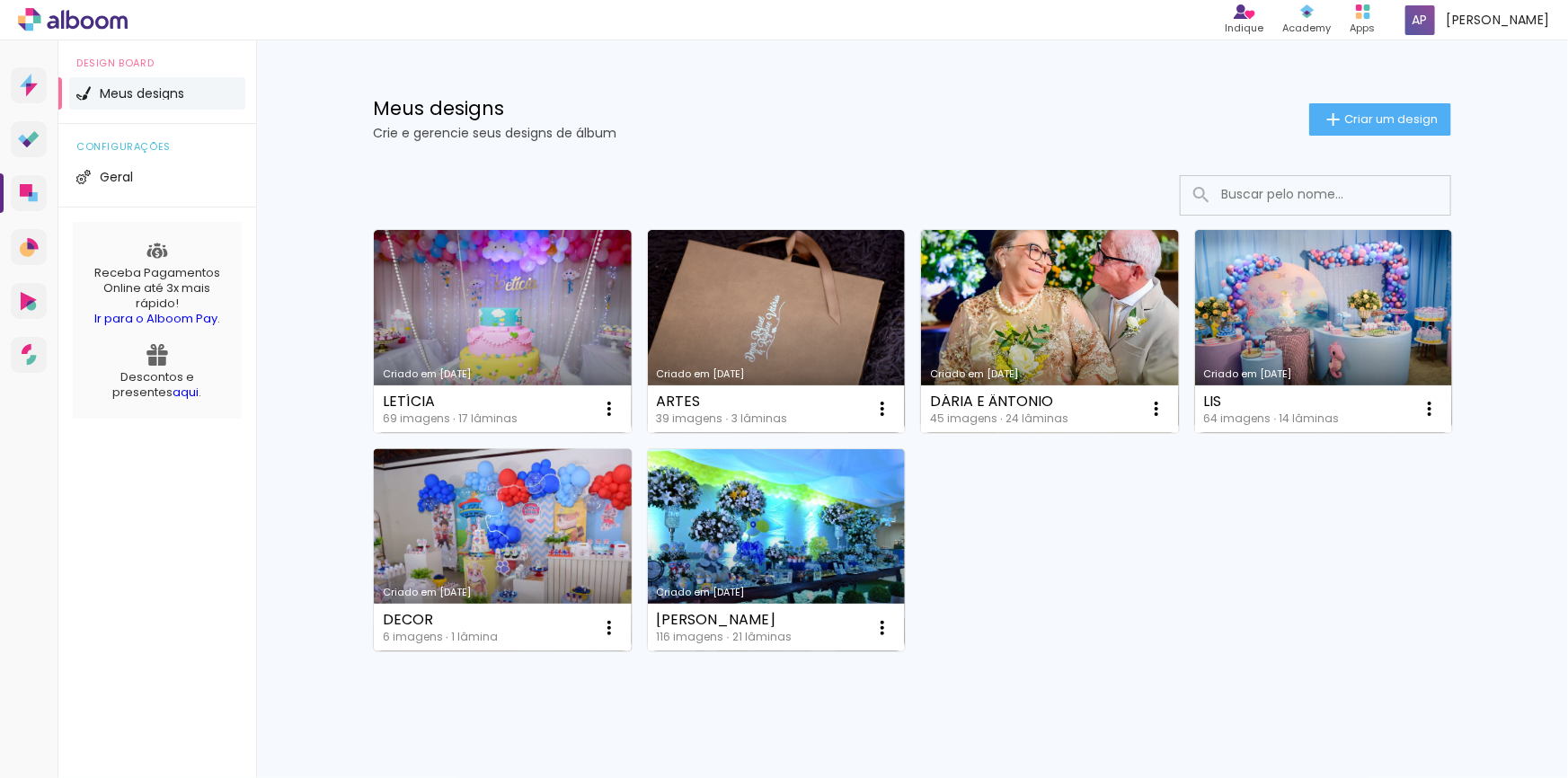
click at [491, 557] on link "Criado em [DATE]" at bounding box center [502, 550] width 258 height 203
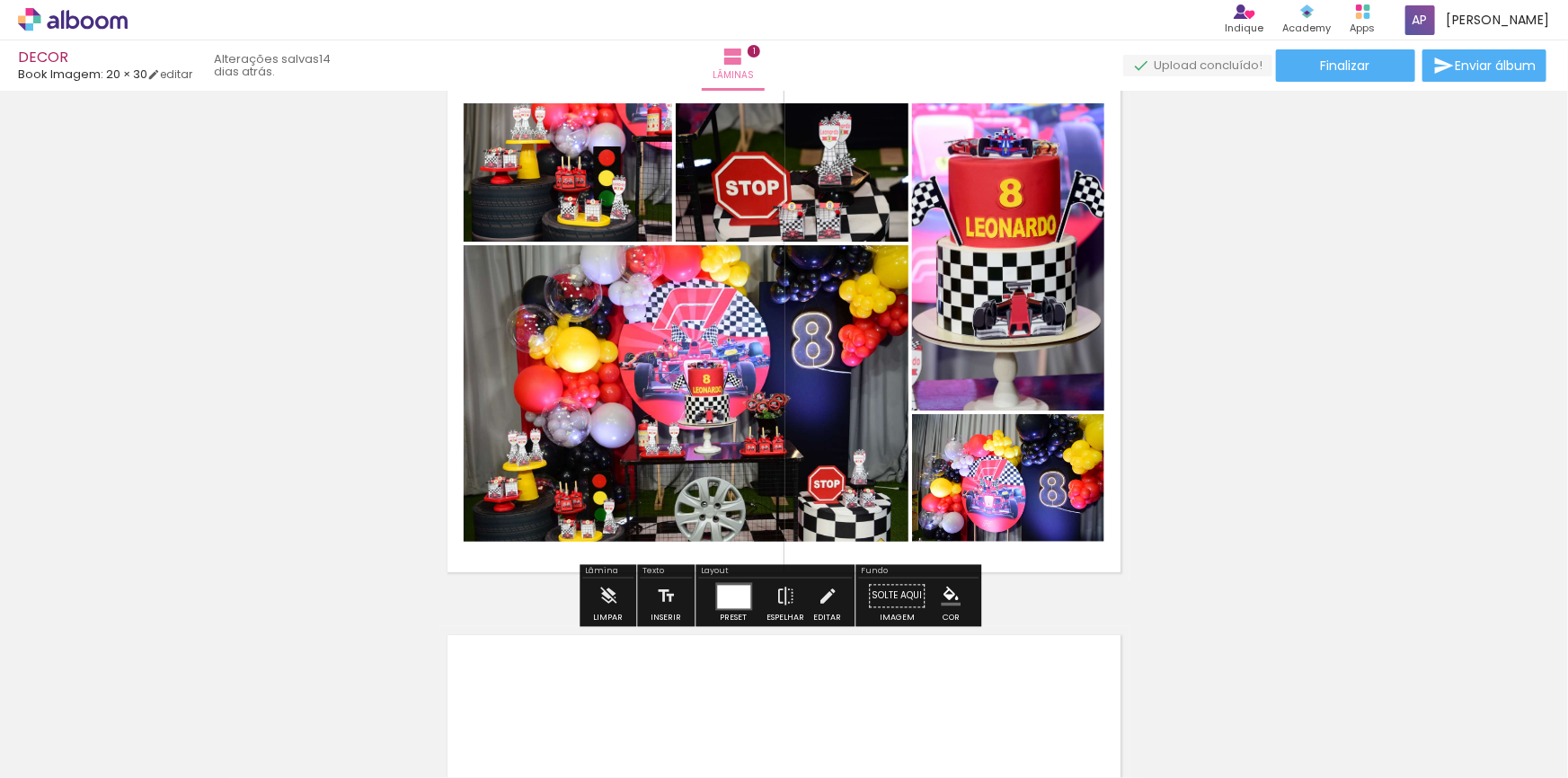
scroll to position [163, 0]
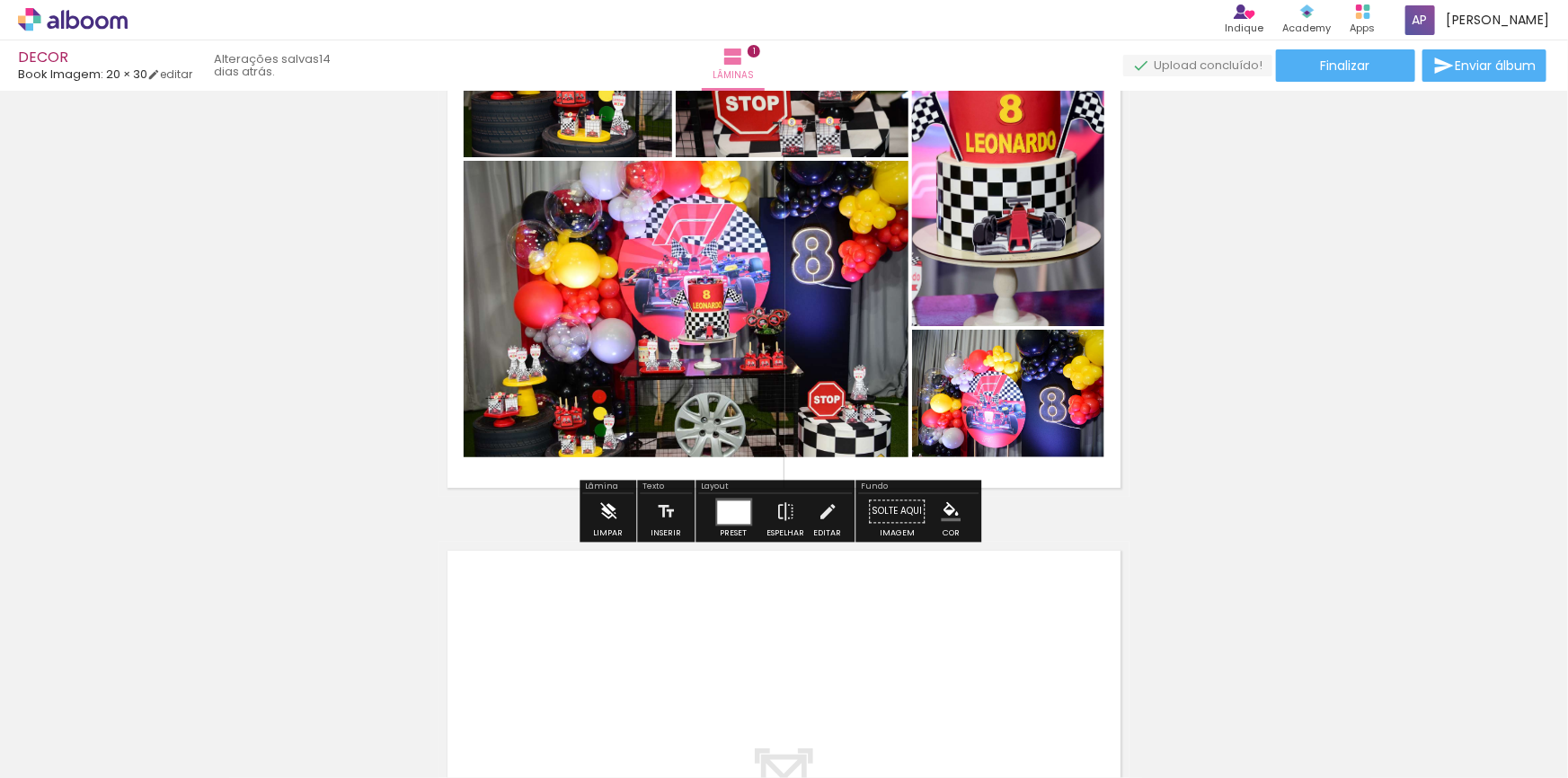
click at [603, 523] on iron-icon at bounding box center [608, 512] width 20 height 36
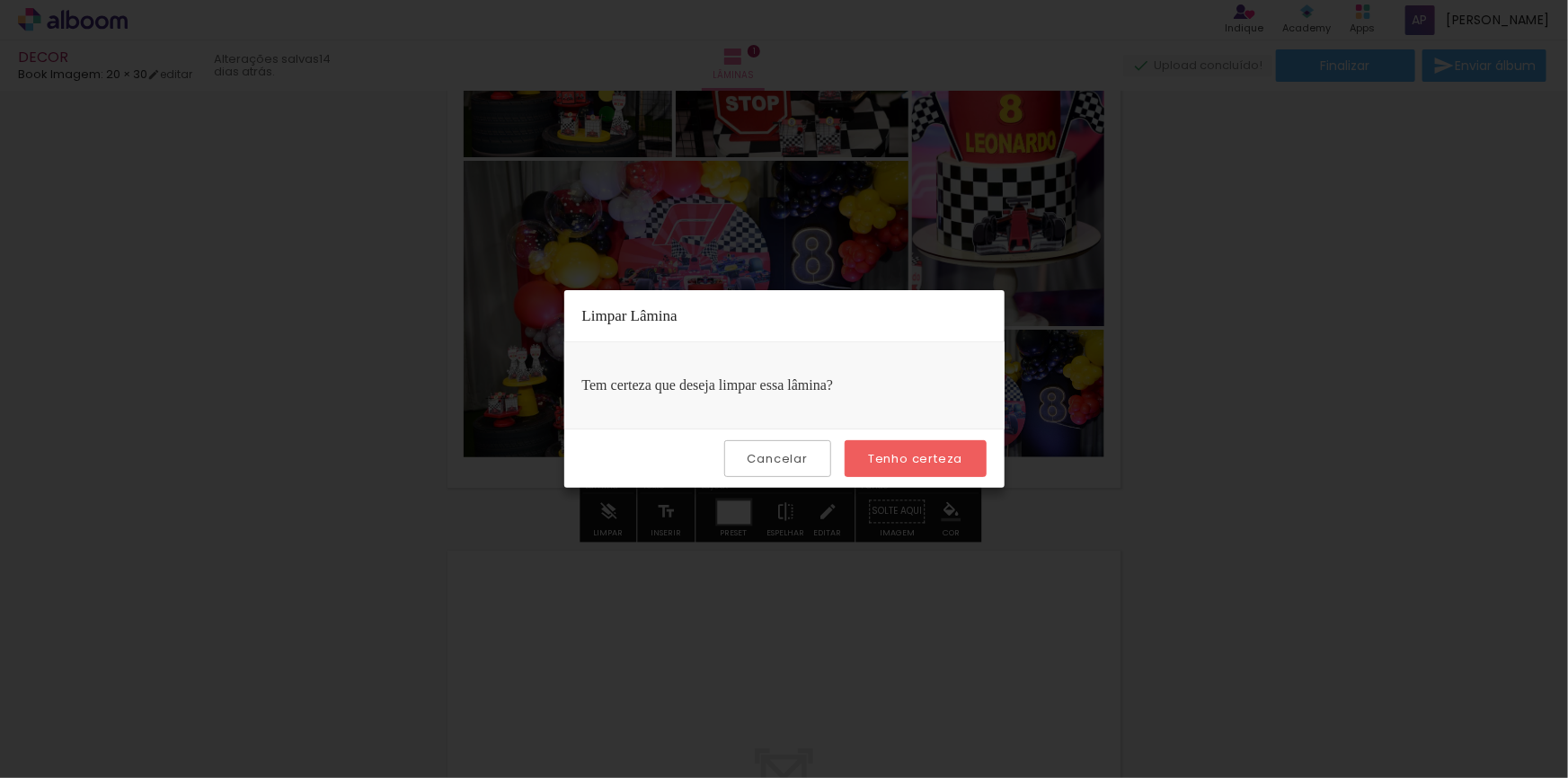
click at [0, 0] on slot "Tenho certeza" at bounding box center [0, 0] width 0 height 0
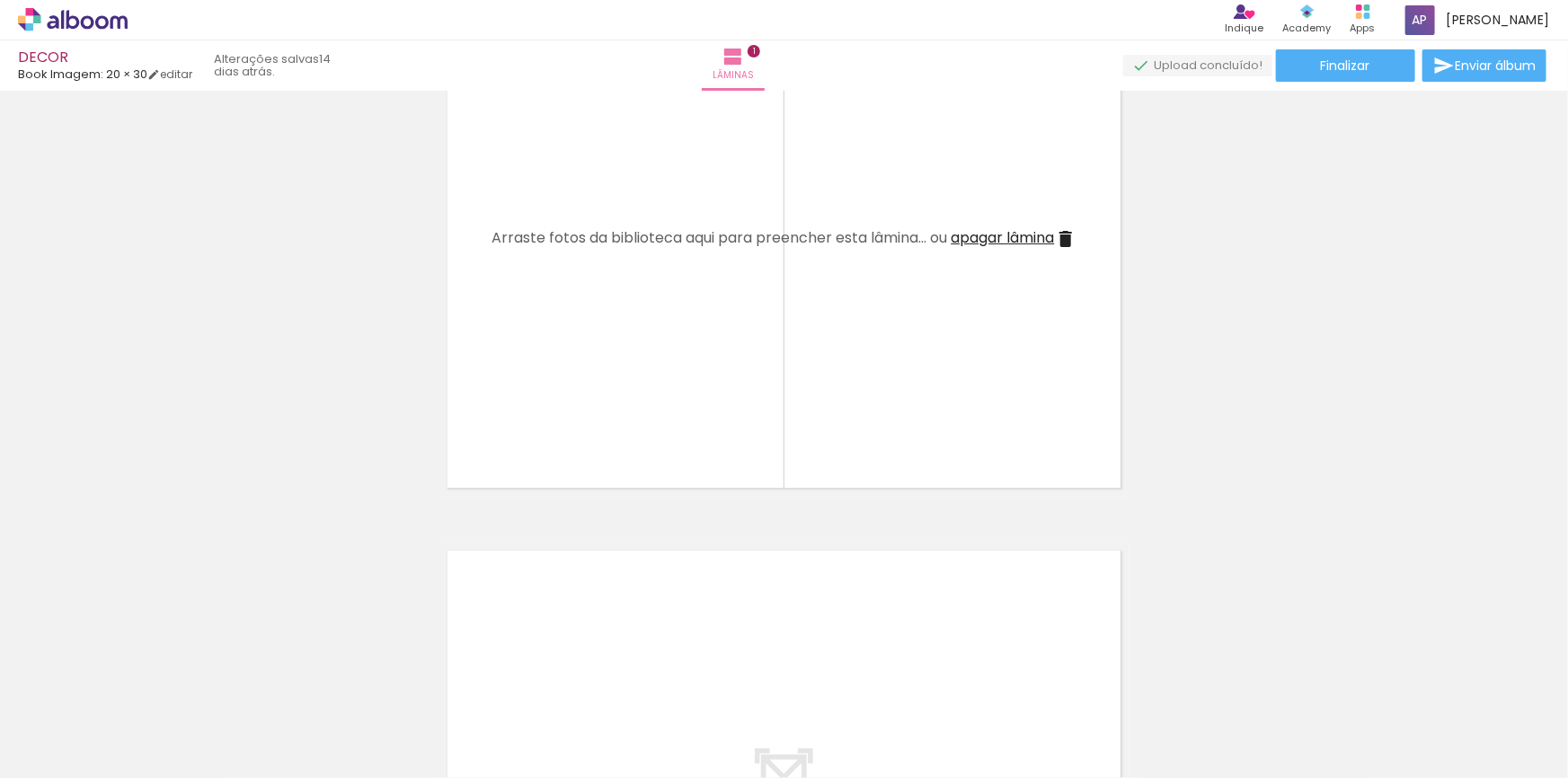
click at [144, 682] on iron-icon at bounding box center [140, 681] width 19 height 19
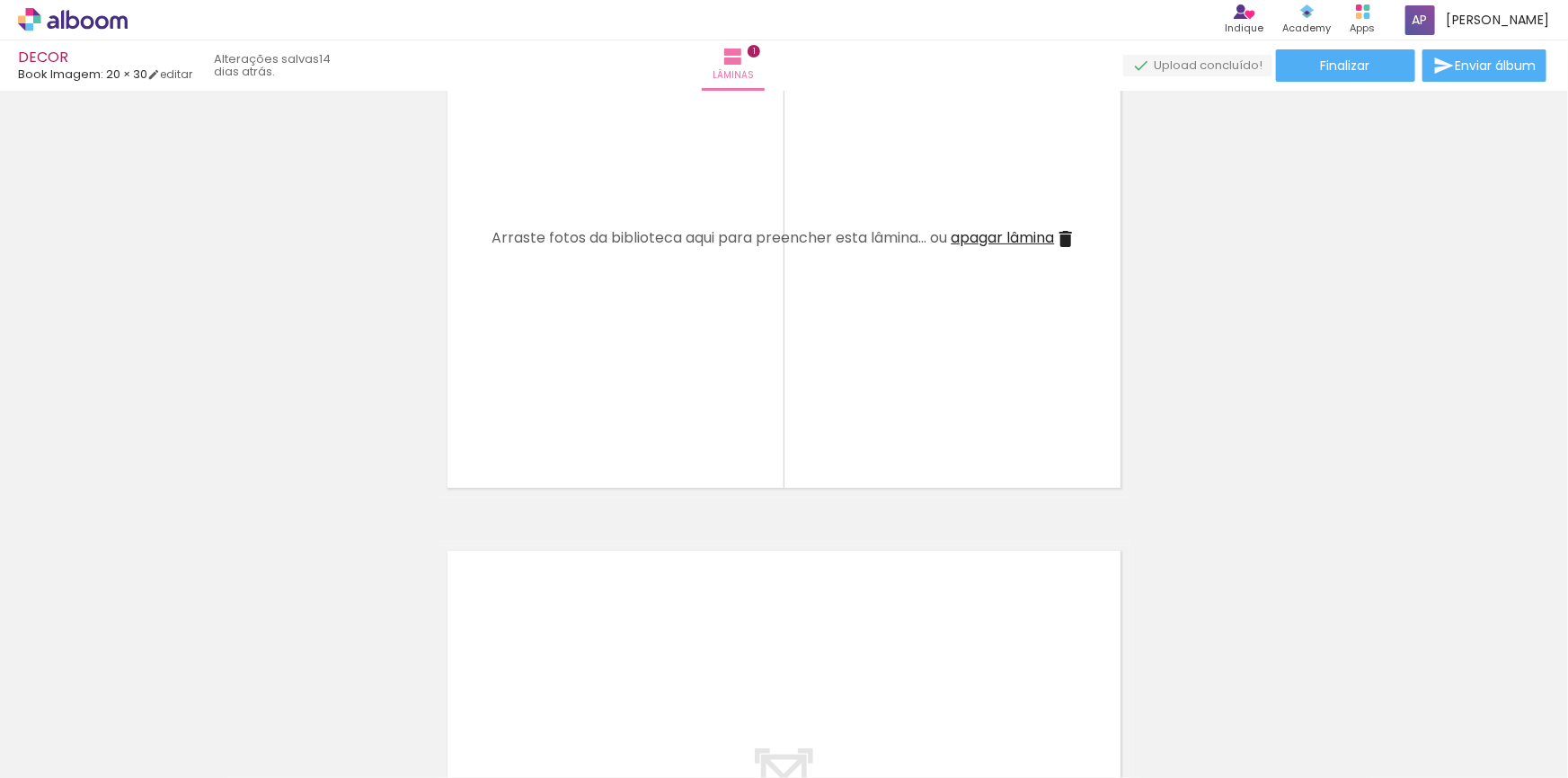
click at [144, 682] on iron-icon at bounding box center [140, 681] width 19 height 19
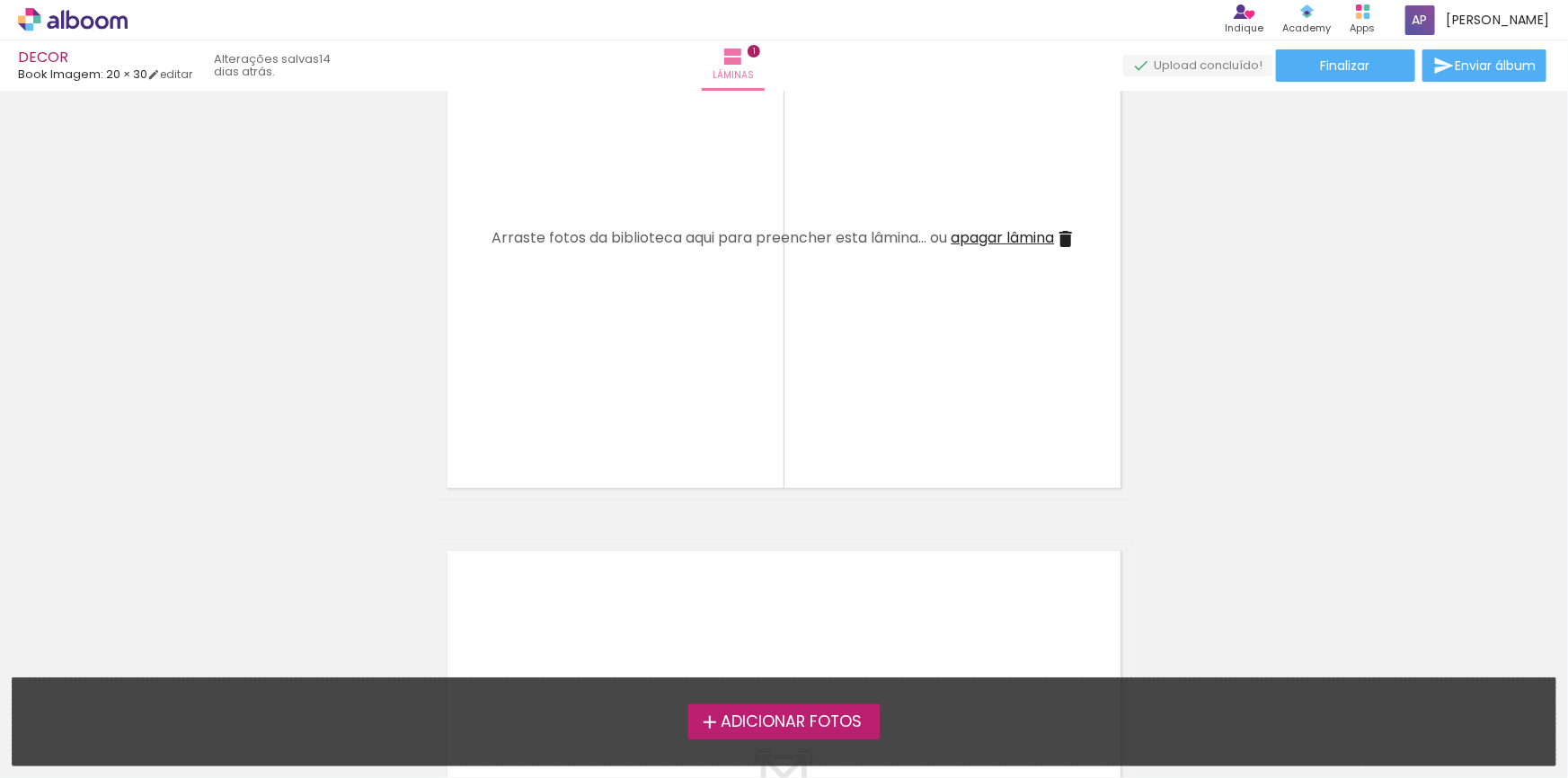
click at [744, 721] on span "Adicionar Fotos" at bounding box center [792, 722] width 141 height 16
click at [0, 0] on input "file" at bounding box center [0, 0] width 0 height 0
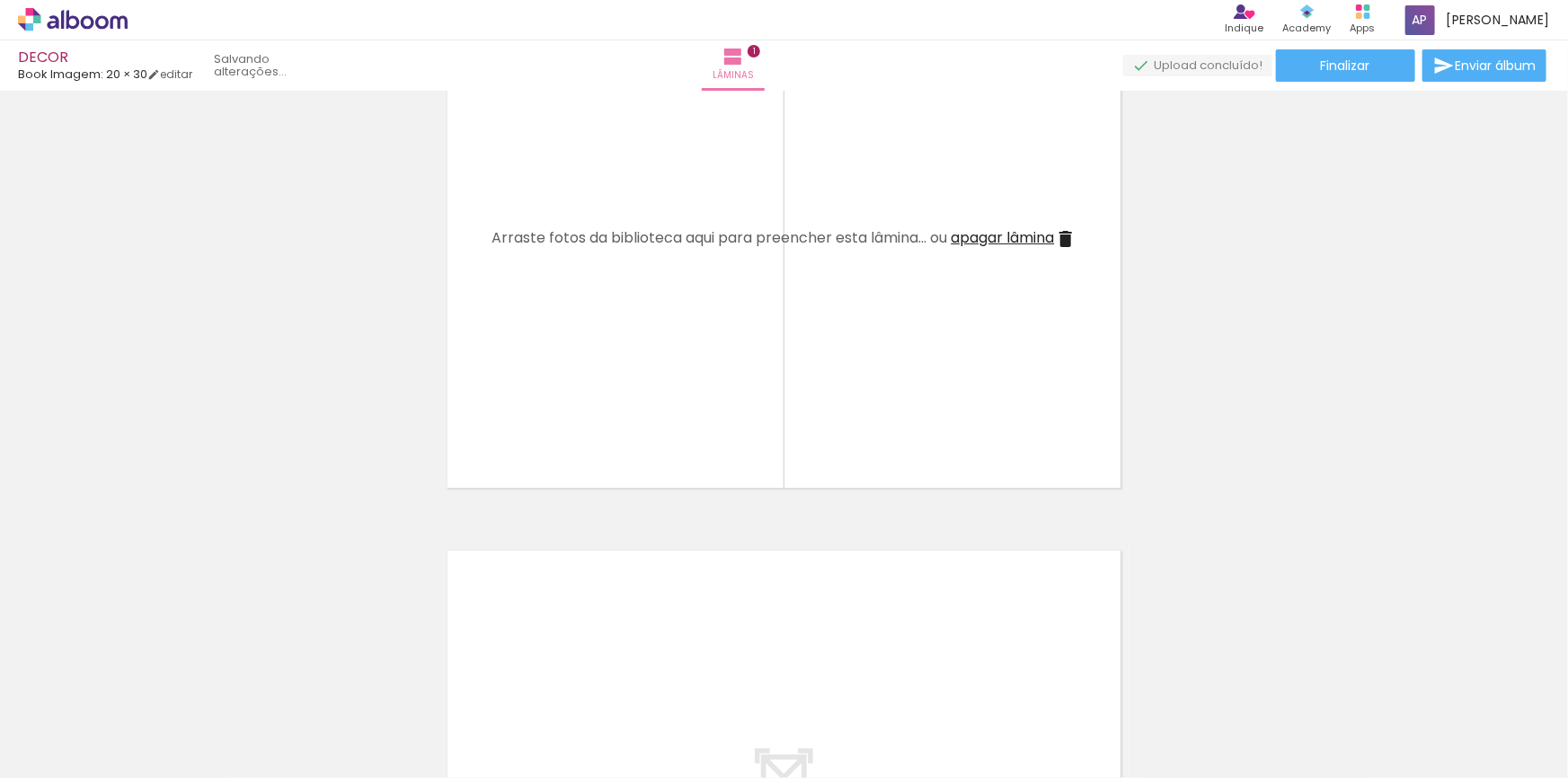
scroll to position [0, 0]
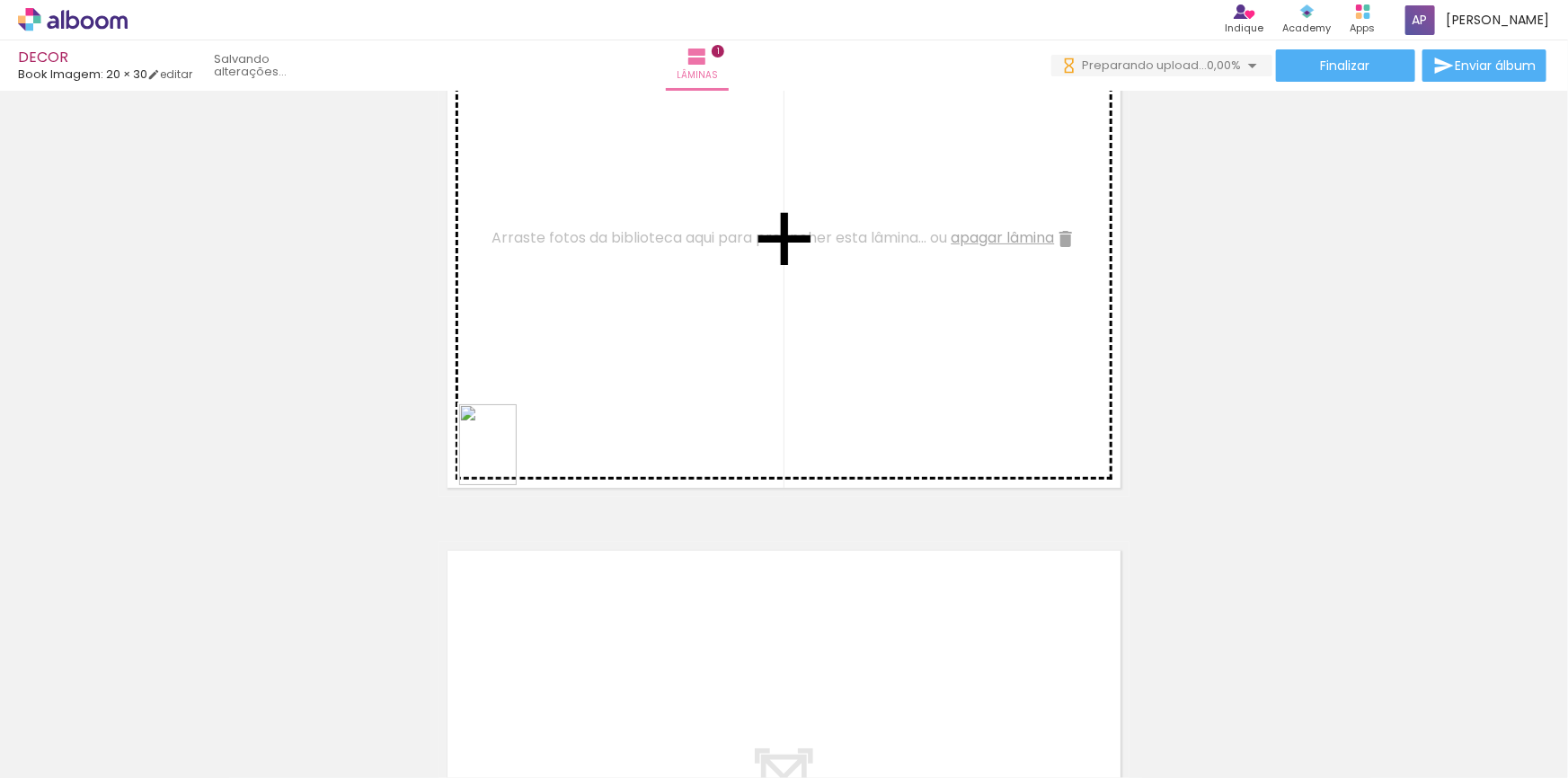
drag, startPoint x: 172, startPoint y: 737, endPoint x: 556, endPoint y: 398, distance: 512.2
click at [556, 398] on quentale-workspace at bounding box center [784, 389] width 1568 height 778
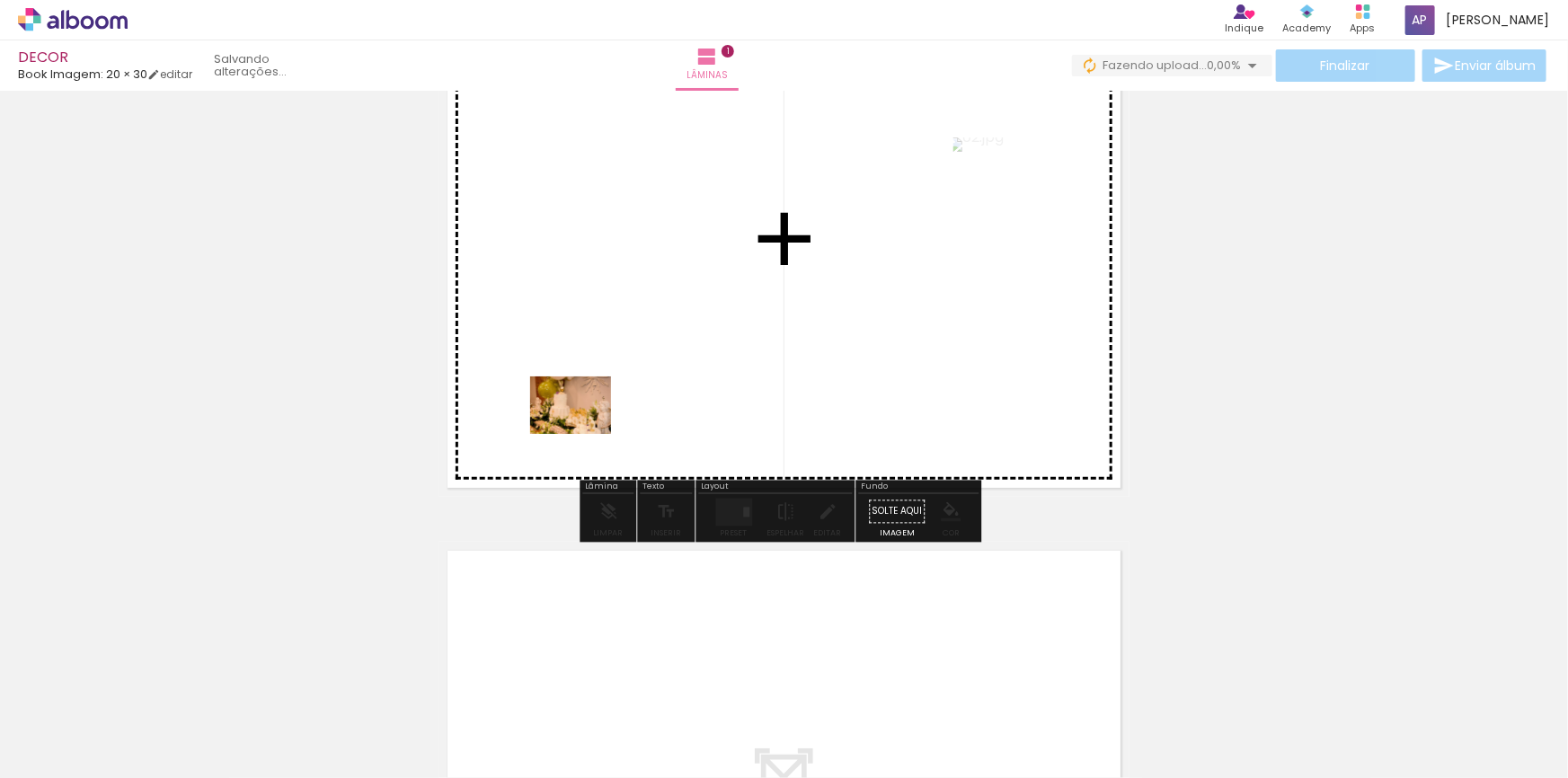
drag, startPoint x: 303, startPoint y: 707, endPoint x: 588, endPoint y: 428, distance: 398.8
click at [588, 428] on quentale-workspace at bounding box center [784, 389] width 1568 height 778
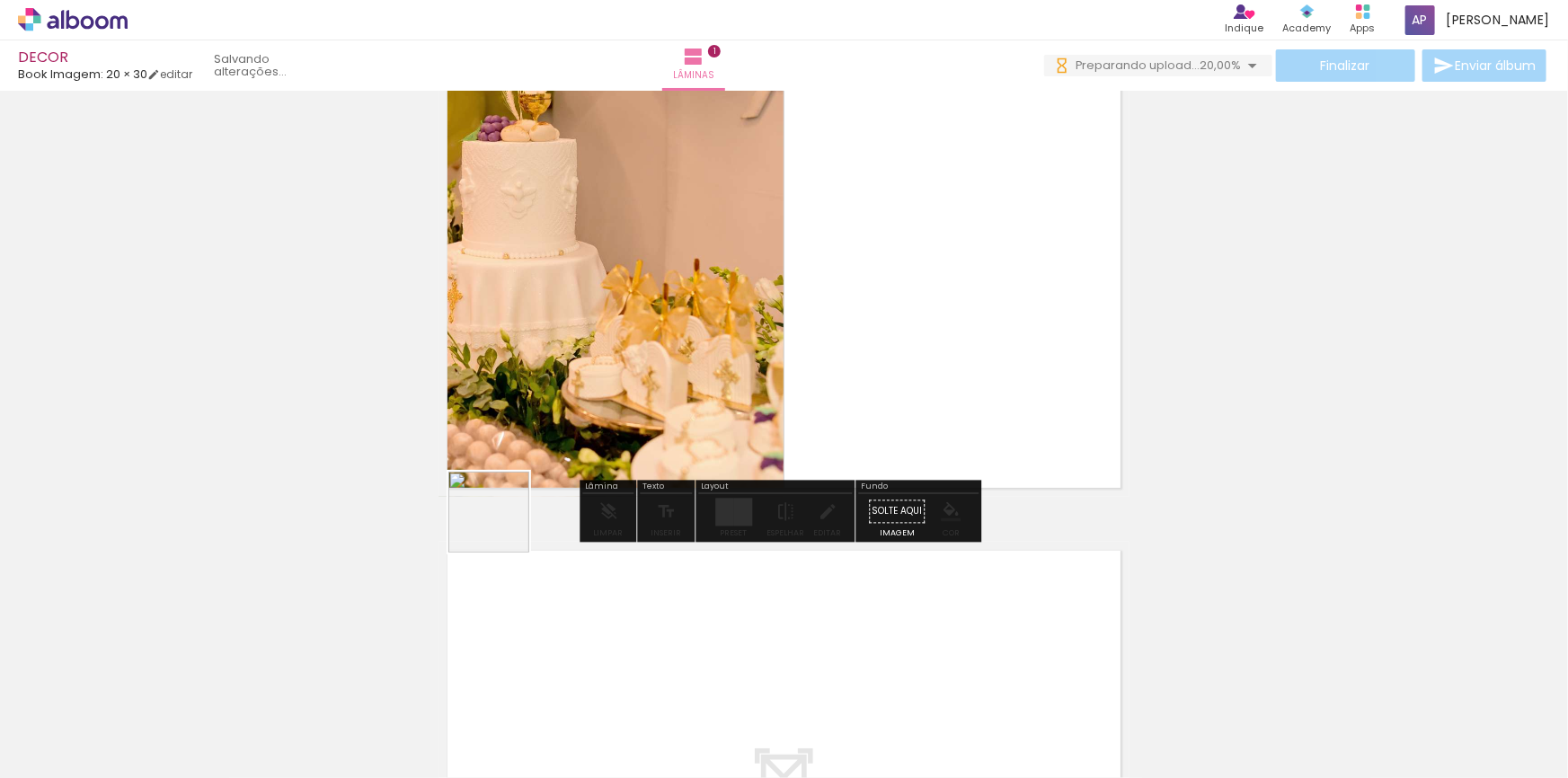
drag, startPoint x: 502, startPoint y: 526, endPoint x: 569, endPoint y: 441, distance: 108.2
click at [569, 441] on quentale-workspace at bounding box center [784, 389] width 1568 height 778
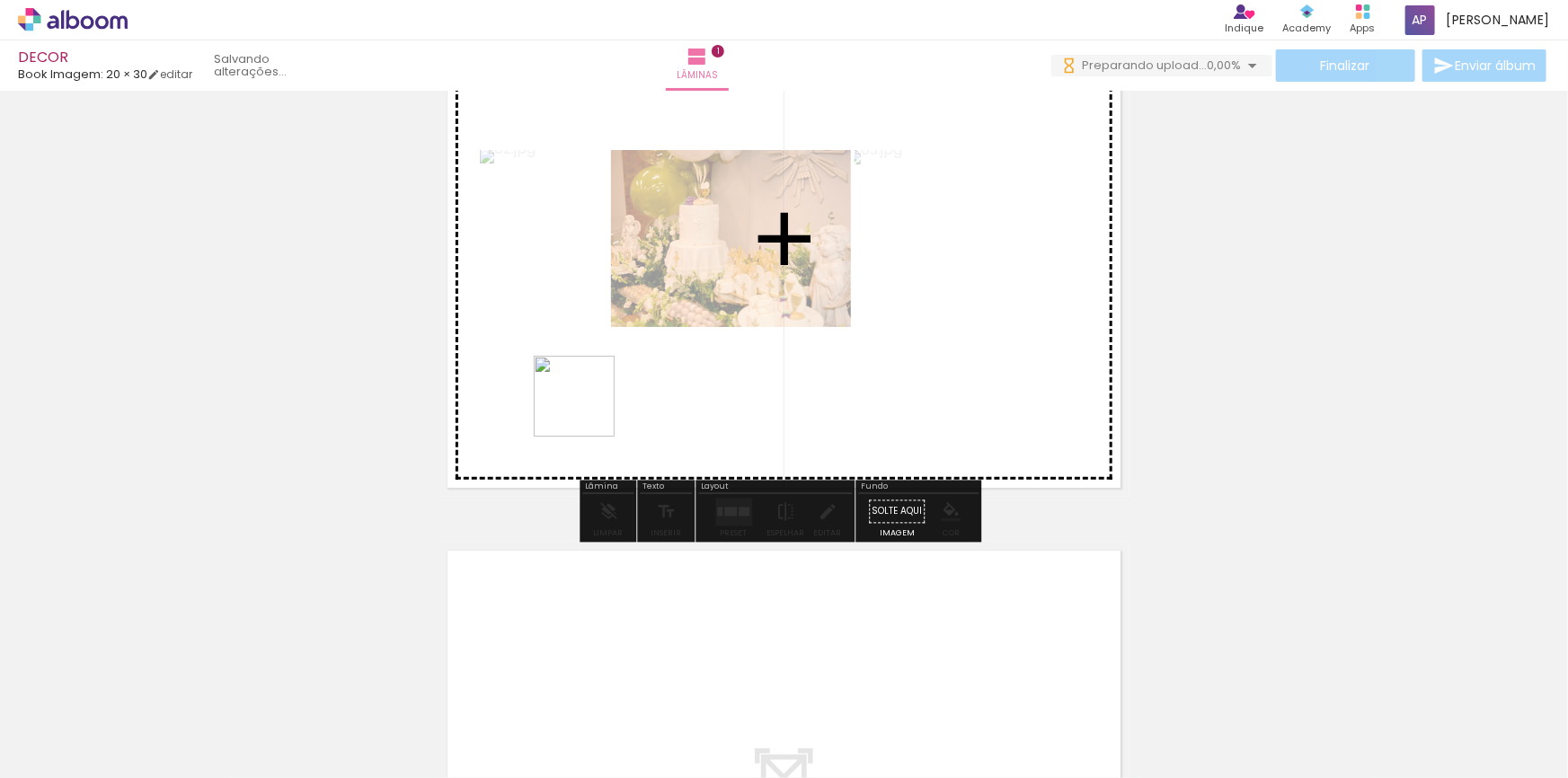
drag, startPoint x: 497, startPoint y: 710, endPoint x: 588, endPoint y: 410, distance: 313.5
click at [588, 410] on quentale-workspace at bounding box center [784, 389] width 1568 height 778
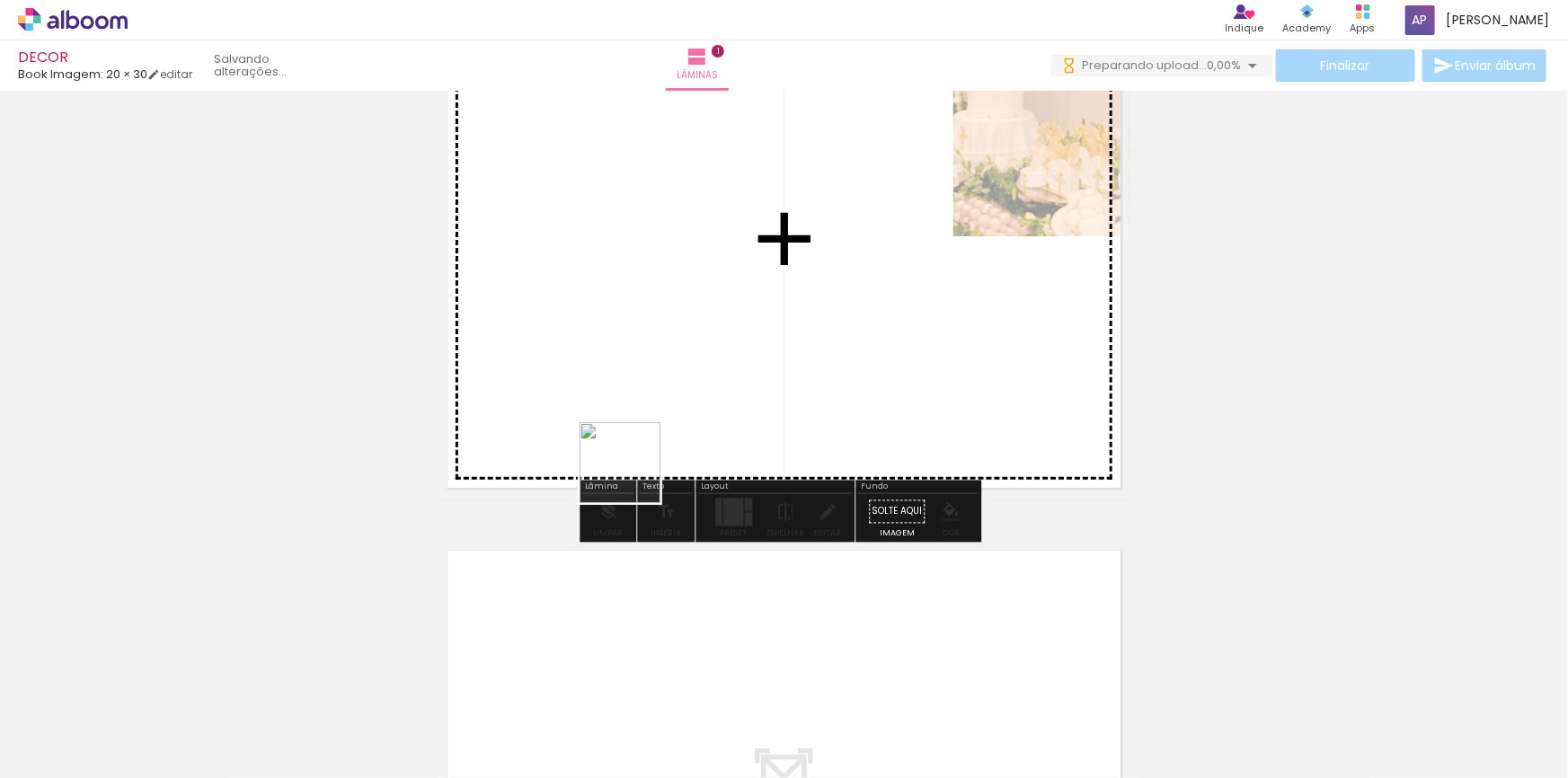
drag, startPoint x: 611, startPoint y: 645, endPoint x: 637, endPoint y: 444, distance: 202.7
click at [637, 444] on quentale-workspace at bounding box center [784, 389] width 1568 height 778
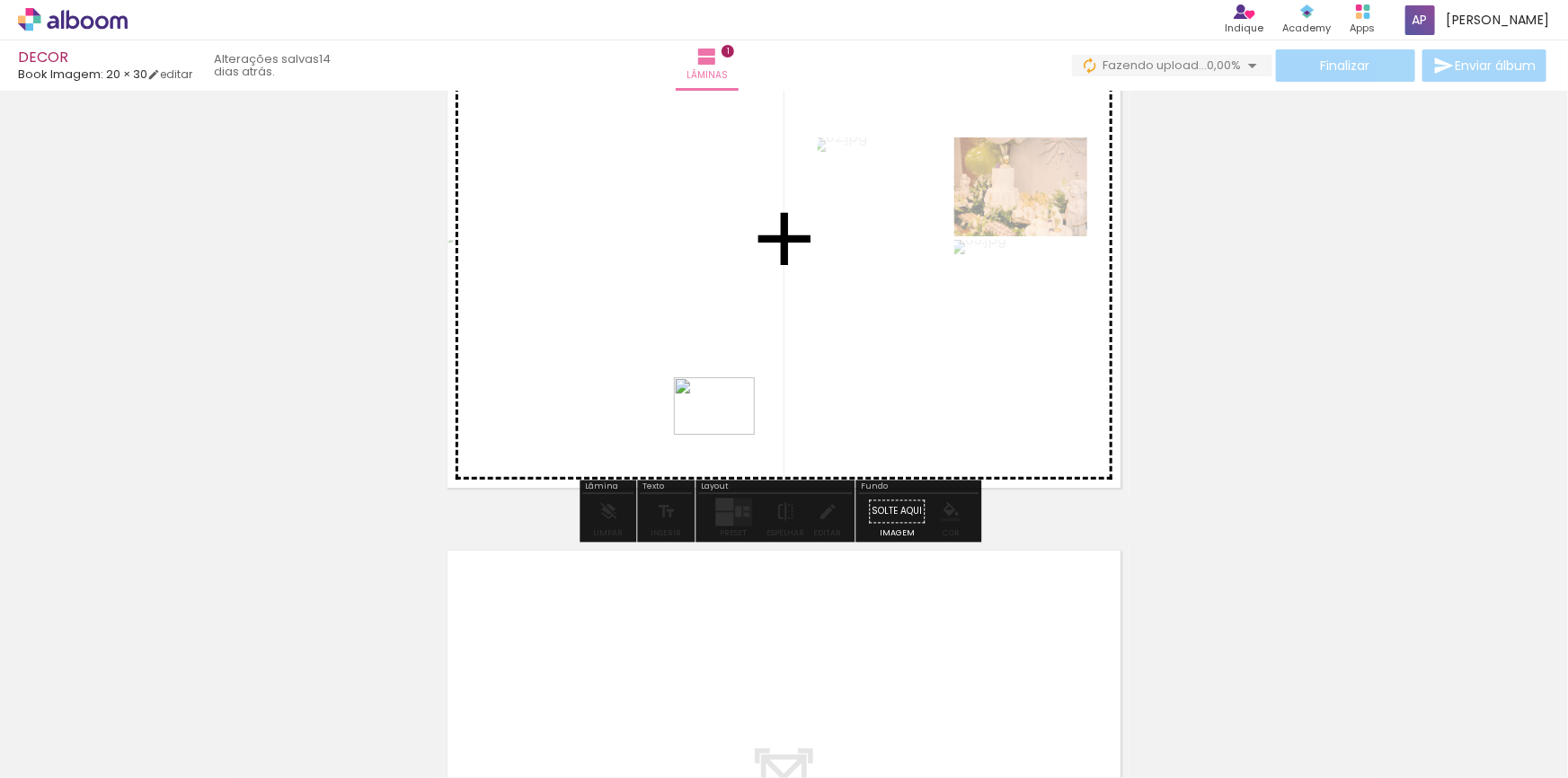
drag, startPoint x: 704, startPoint y: 611, endPoint x: 734, endPoint y: 420, distance: 193.3
click at [728, 431] on quentale-workspace at bounding box center [784, 389] width 1568 height 778
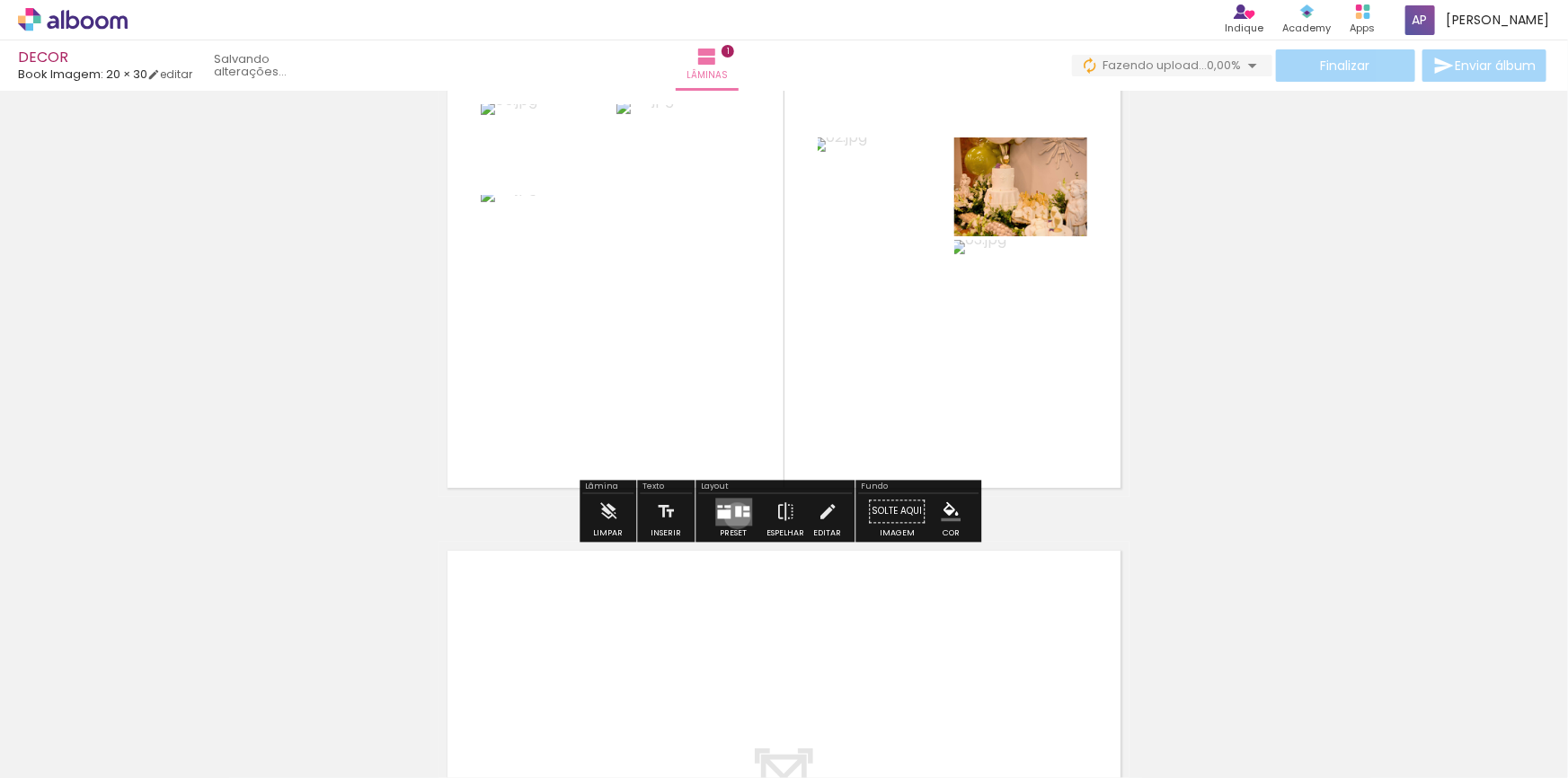
click at [735, 515] on div at bounding box center [738, 511] width 6 height 11
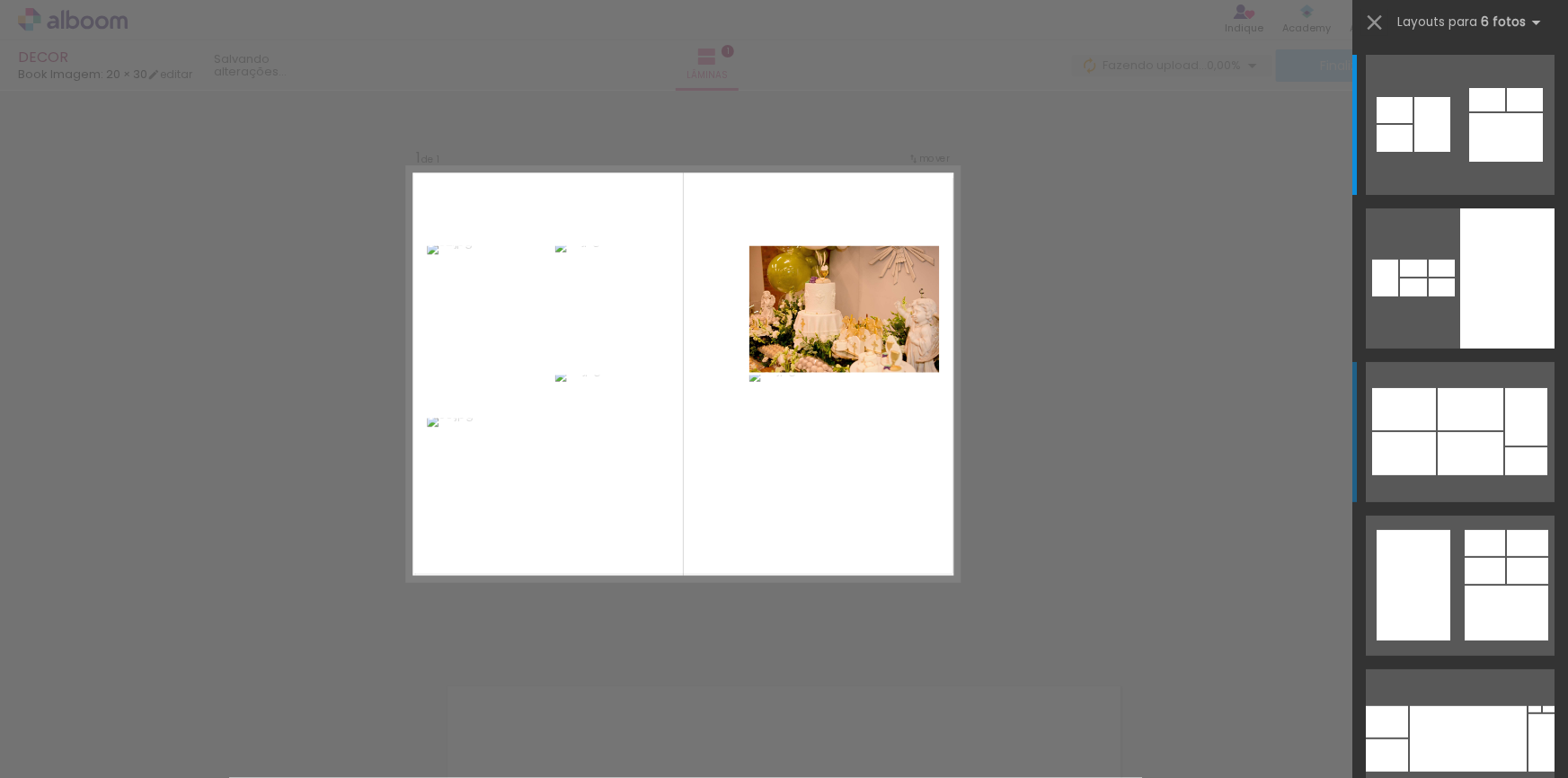
scroll to position [23, 0]
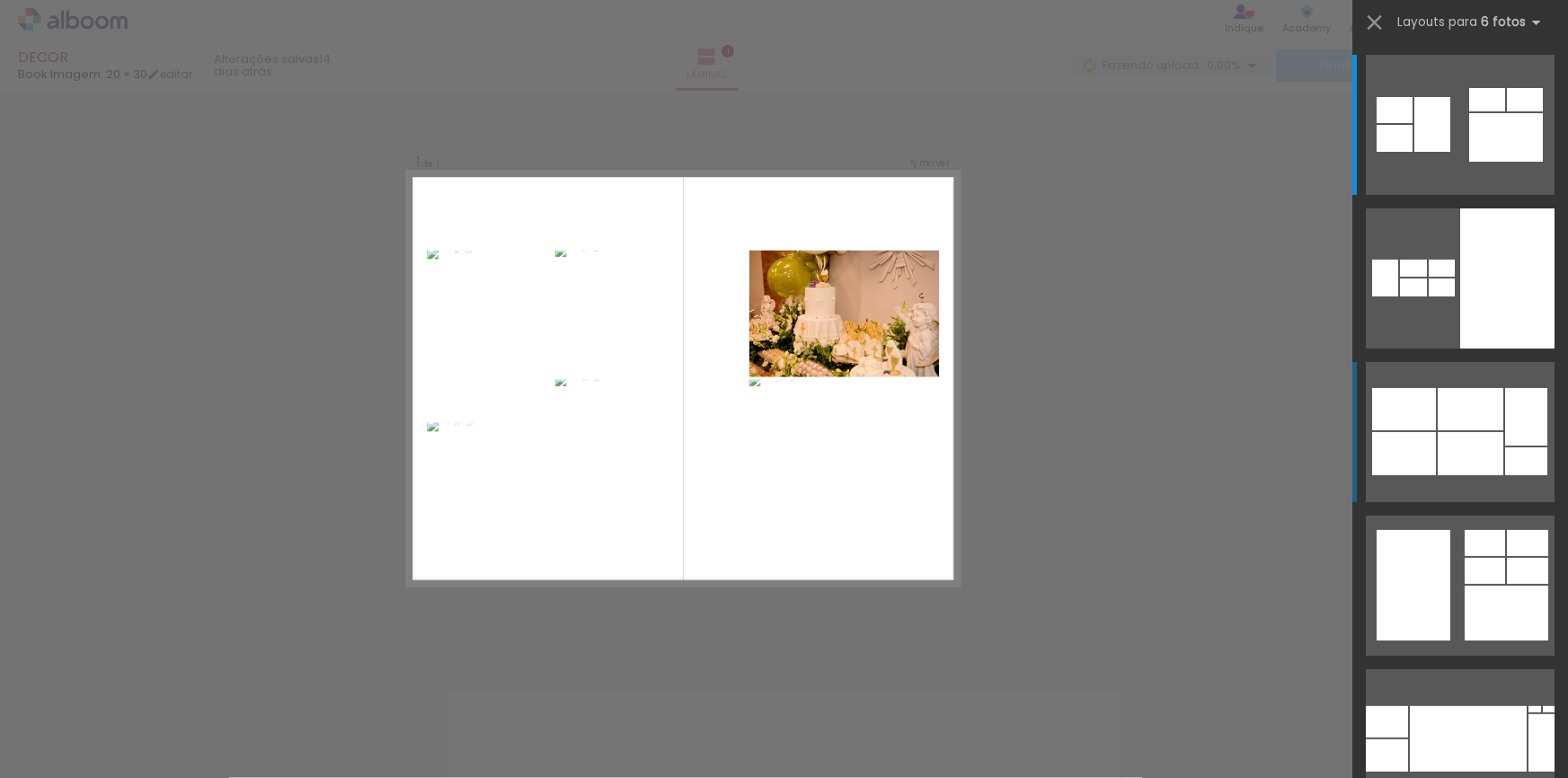
click at [1430, 195] on quentale-layouter at bounding box center [1460, 125] width 188 height 140
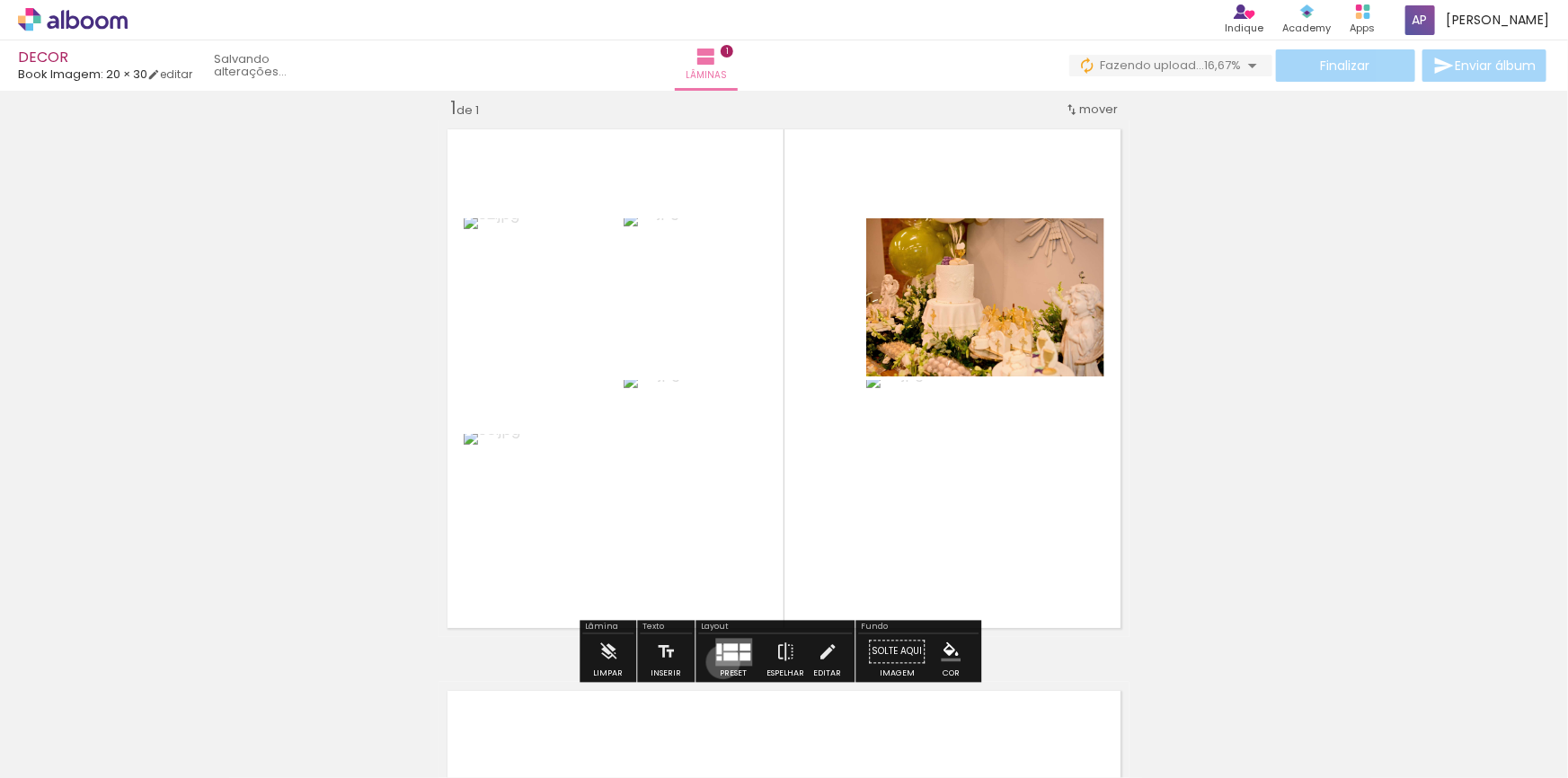
click at [719, 661] on quentale-layouter at bounding box center [734, 651] width 37 height 27
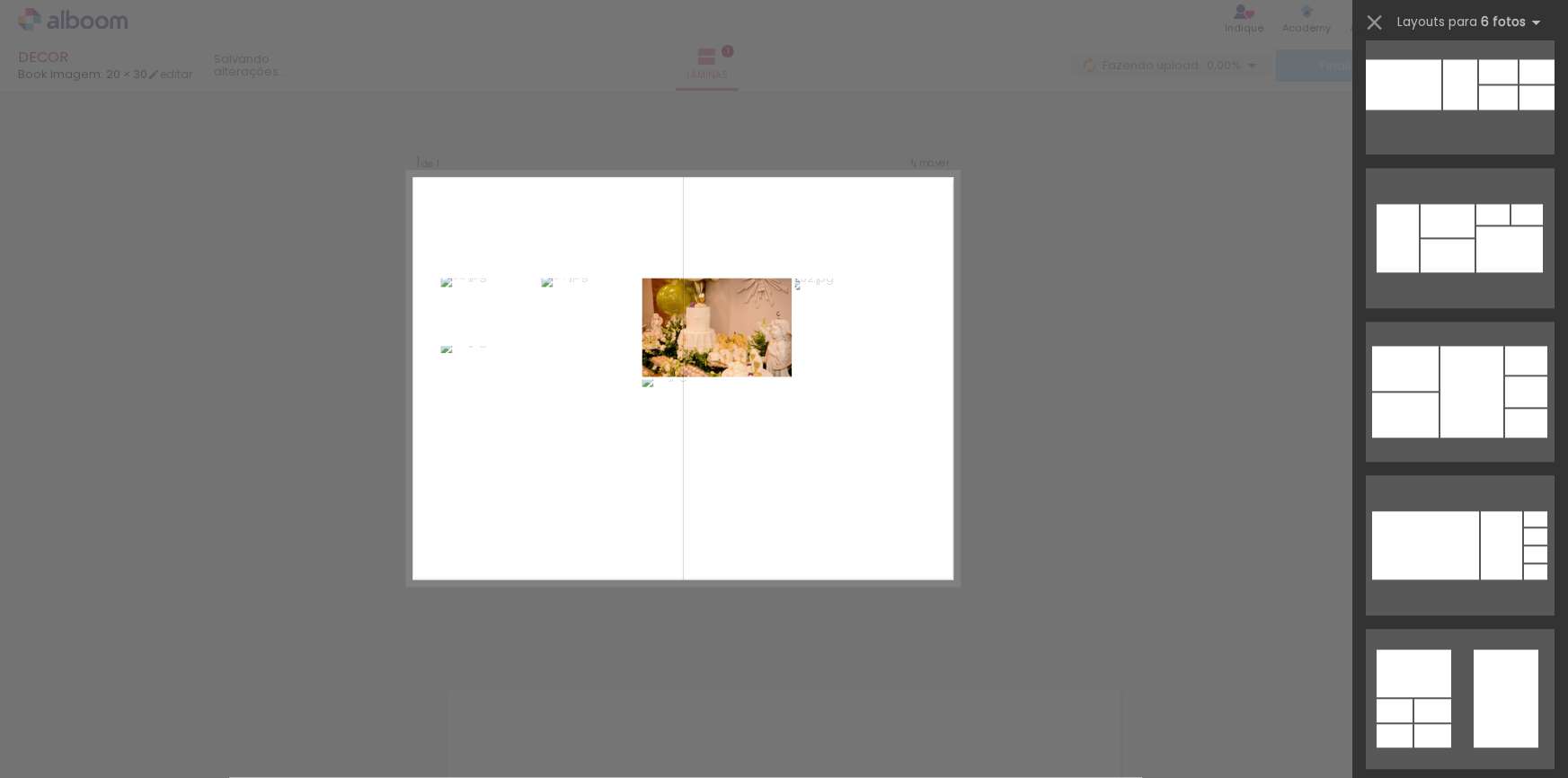
scroll to position [2186, 0]
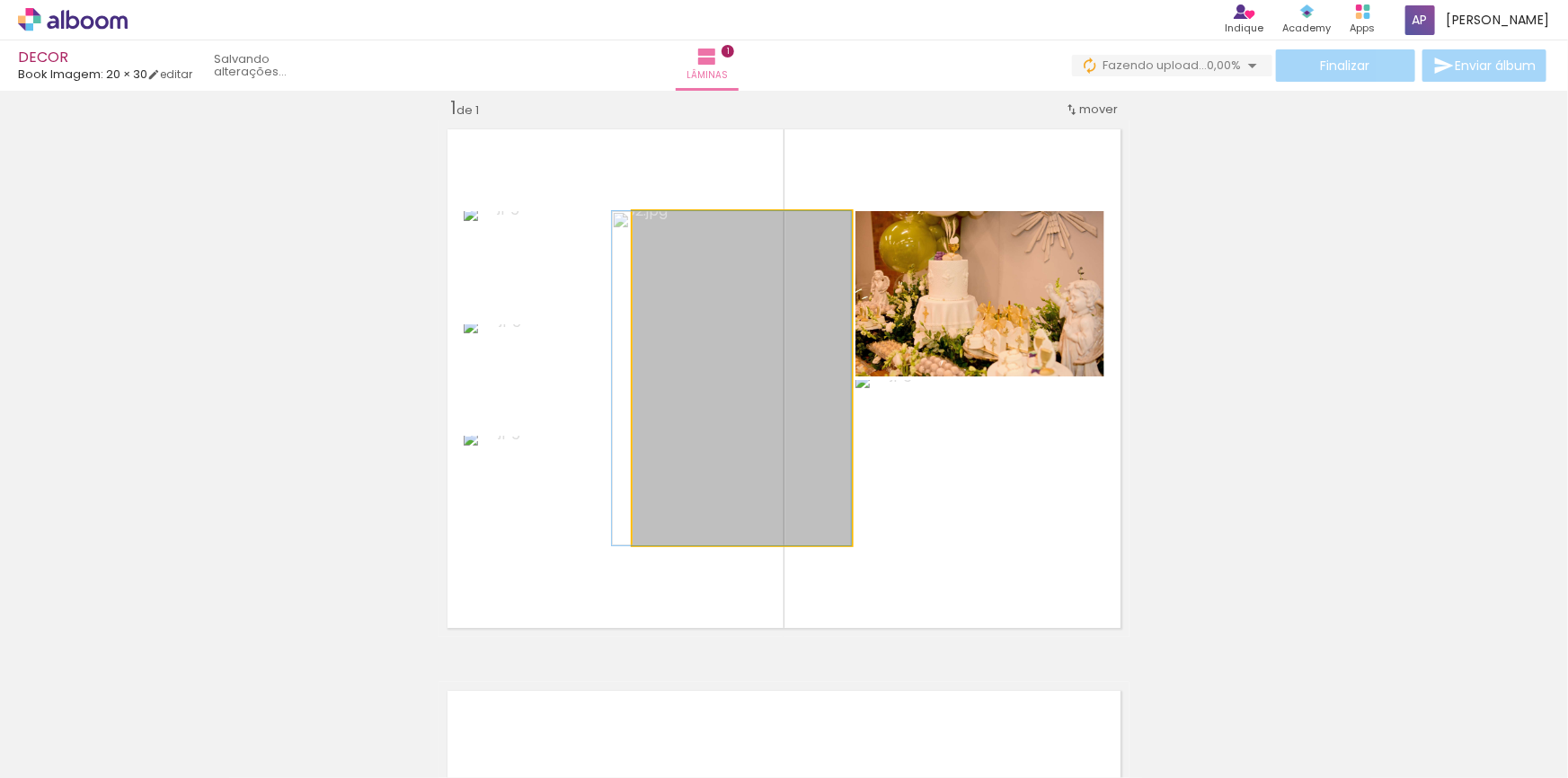
drag, startPoint x: 758, startPoint y: 377, endPoint x: 736, endPoint y: 377, distance: 22.0
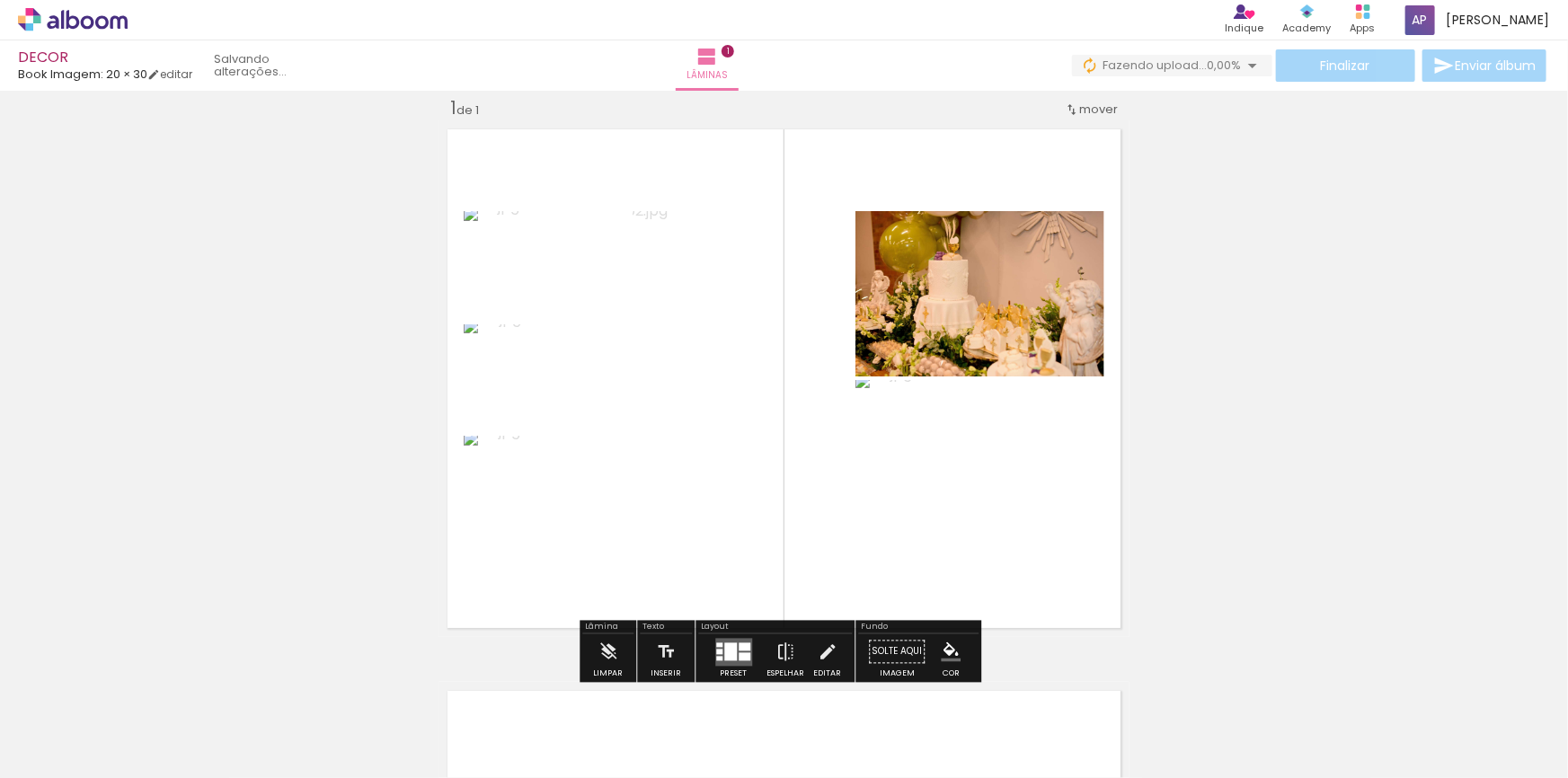
click at [724, 648] on div at bounding box center [730, 651] width 13 height 18
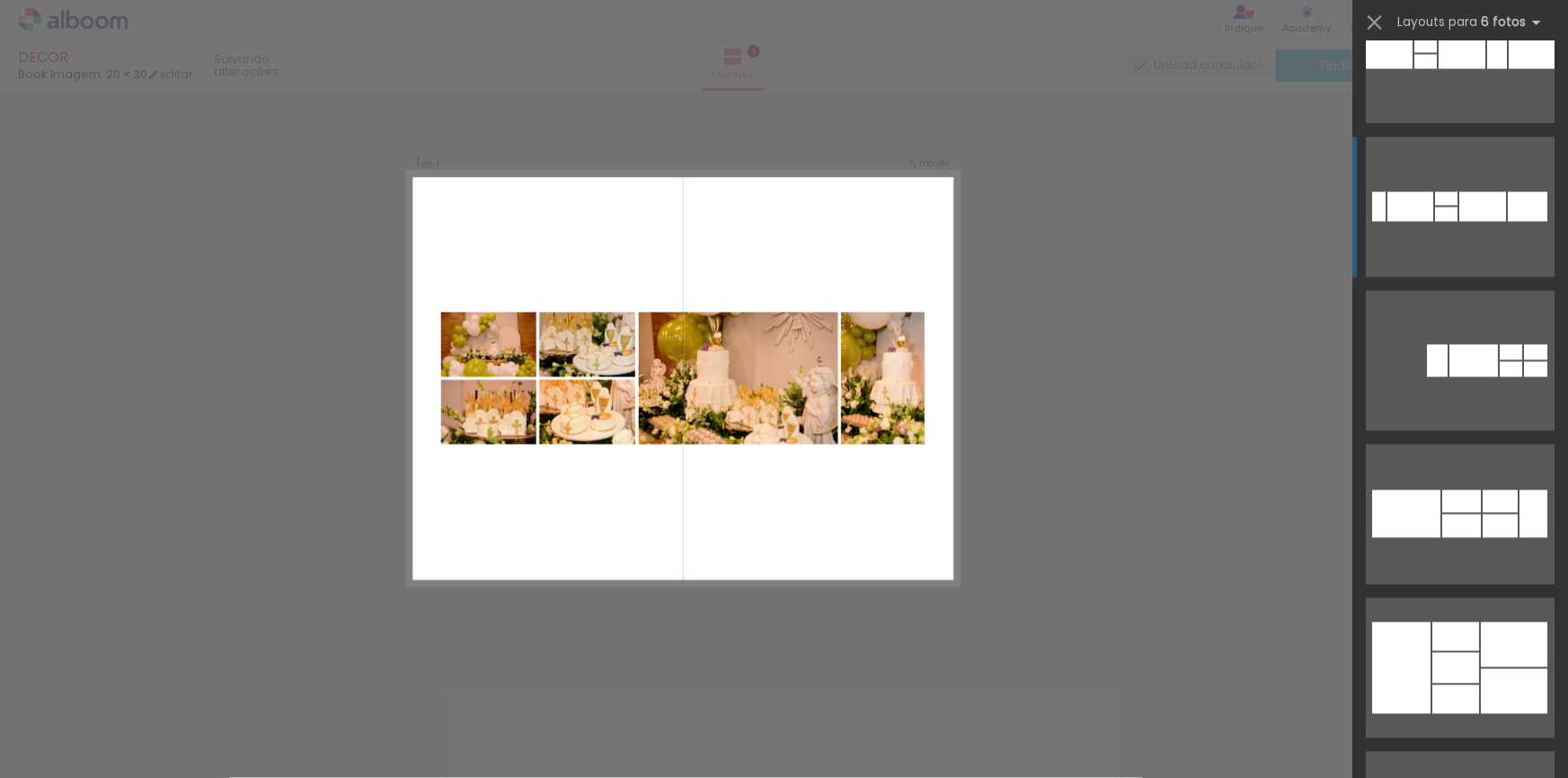
scroll to position [9005, 0]
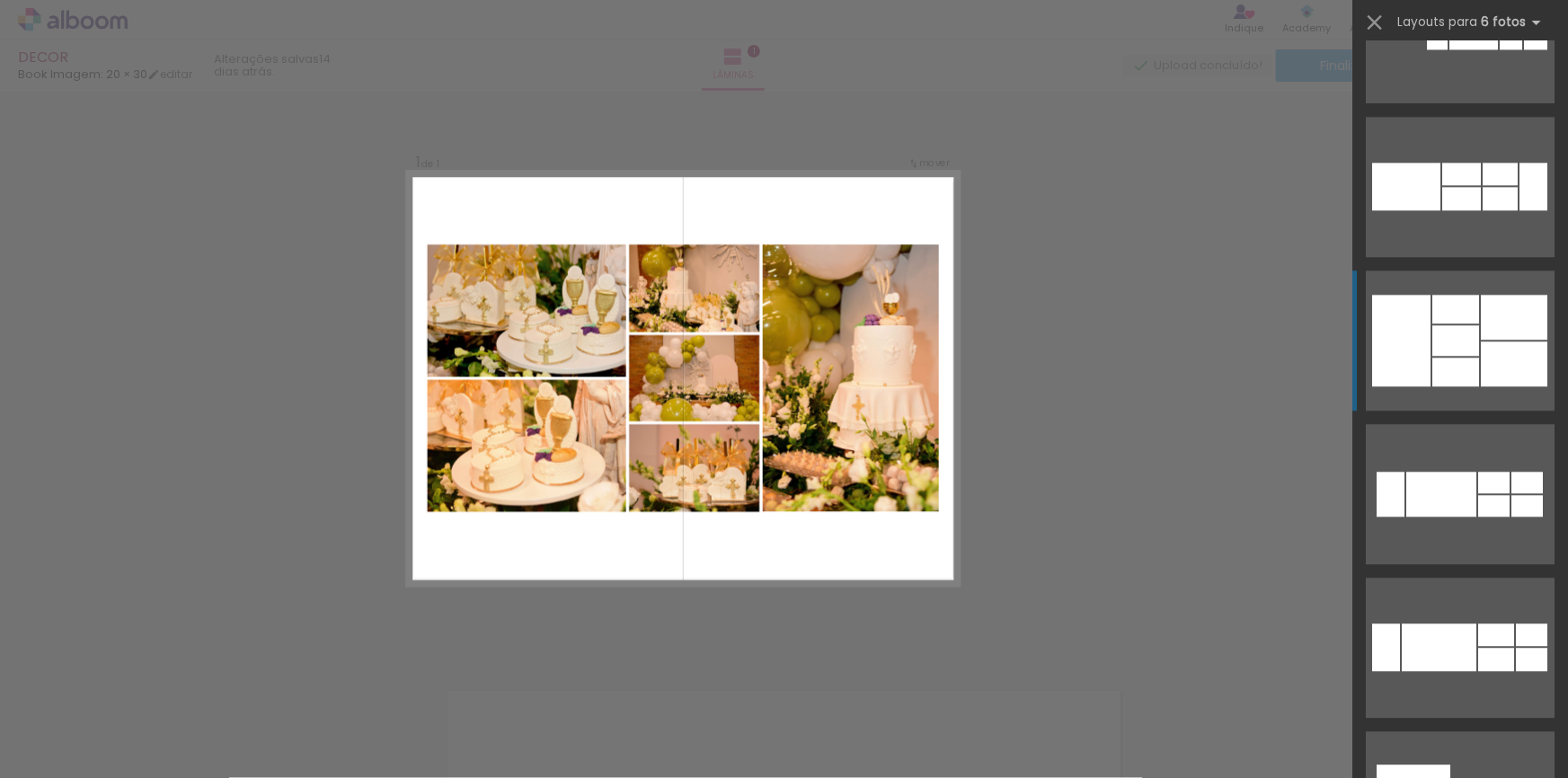
click at [1447, 335] on div at bounding box center [1456, 340] width 47 height 30
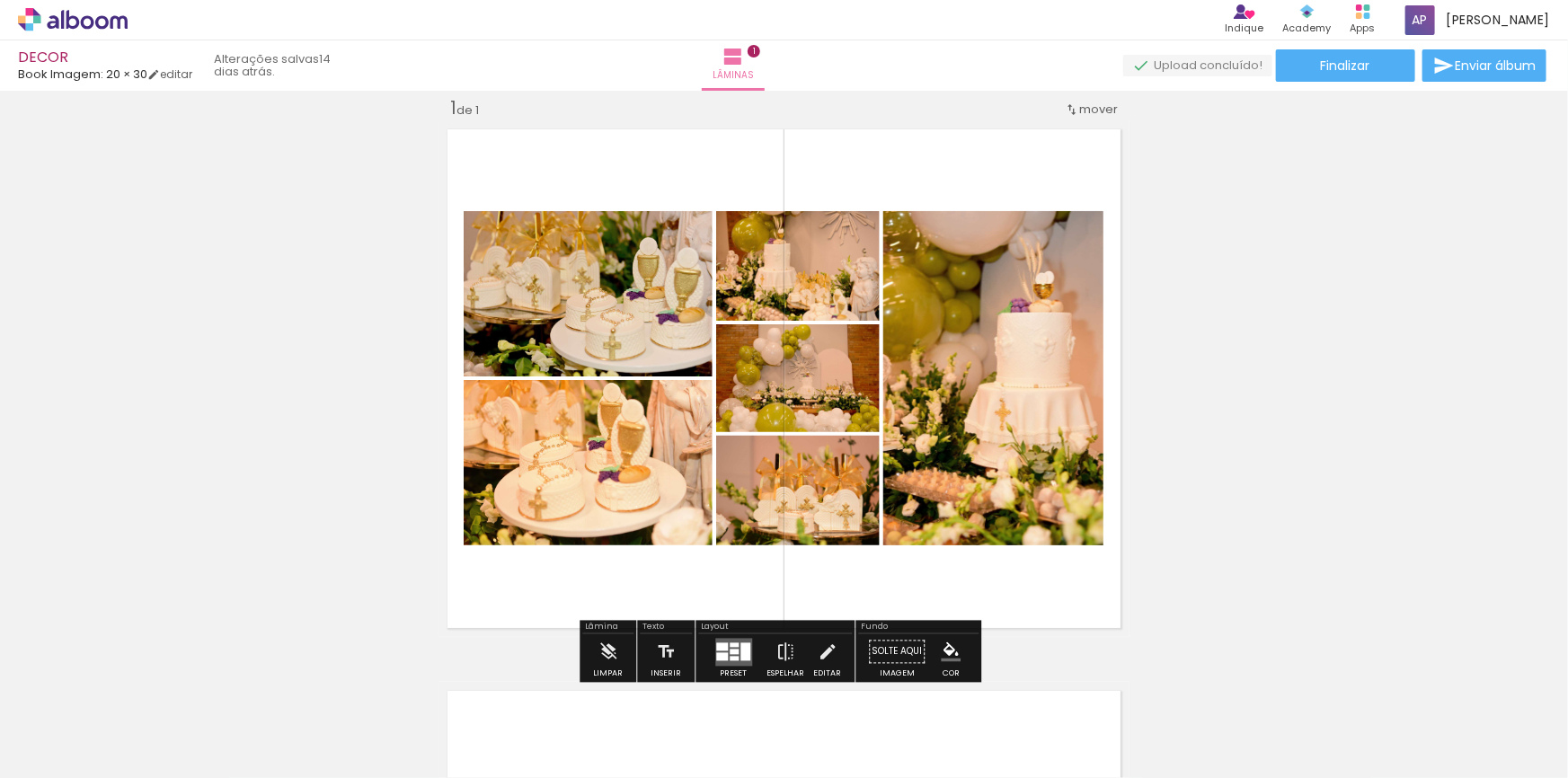
click at [1021, 363] on quentale-photo at bounding box center [993, 378] width 221 height 335
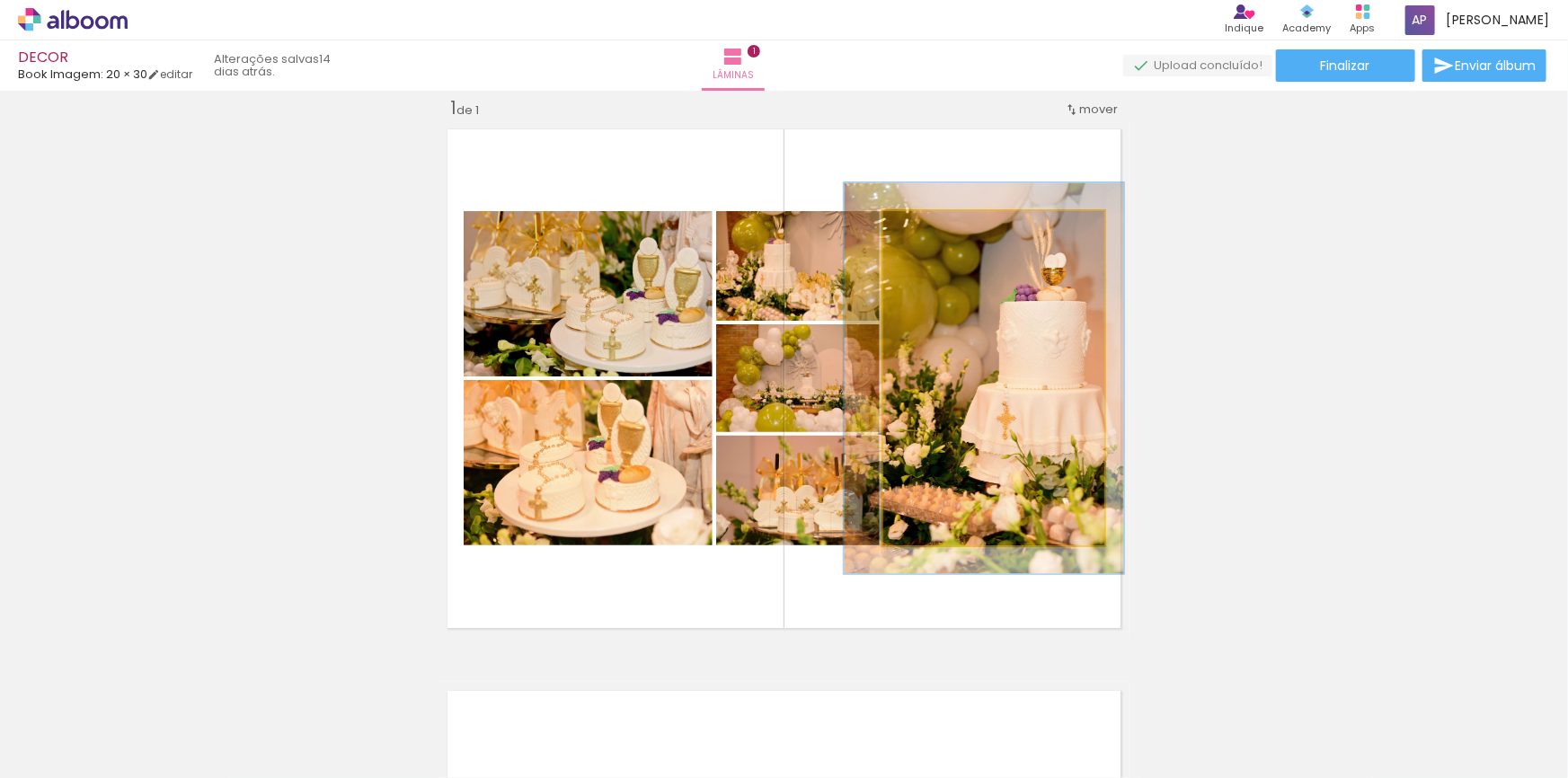
type paper-slider "117"
click at [932, 233] on div at bounding box center [936, 230] width 16 height 16
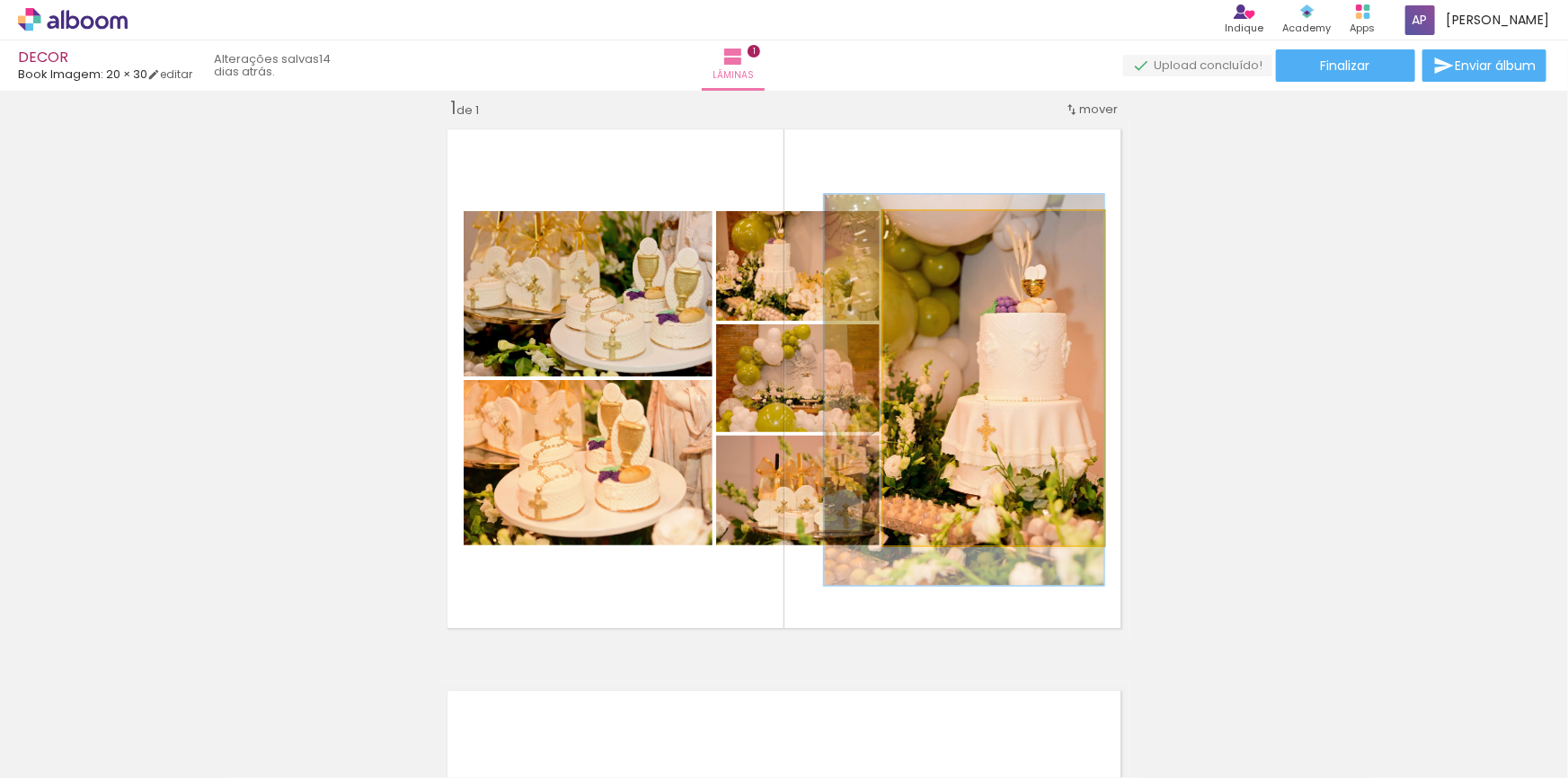
drag, startPoint x: 955, startPoint y: 312, endPoint x: 934, endPoint y: 321, distance: 22.8
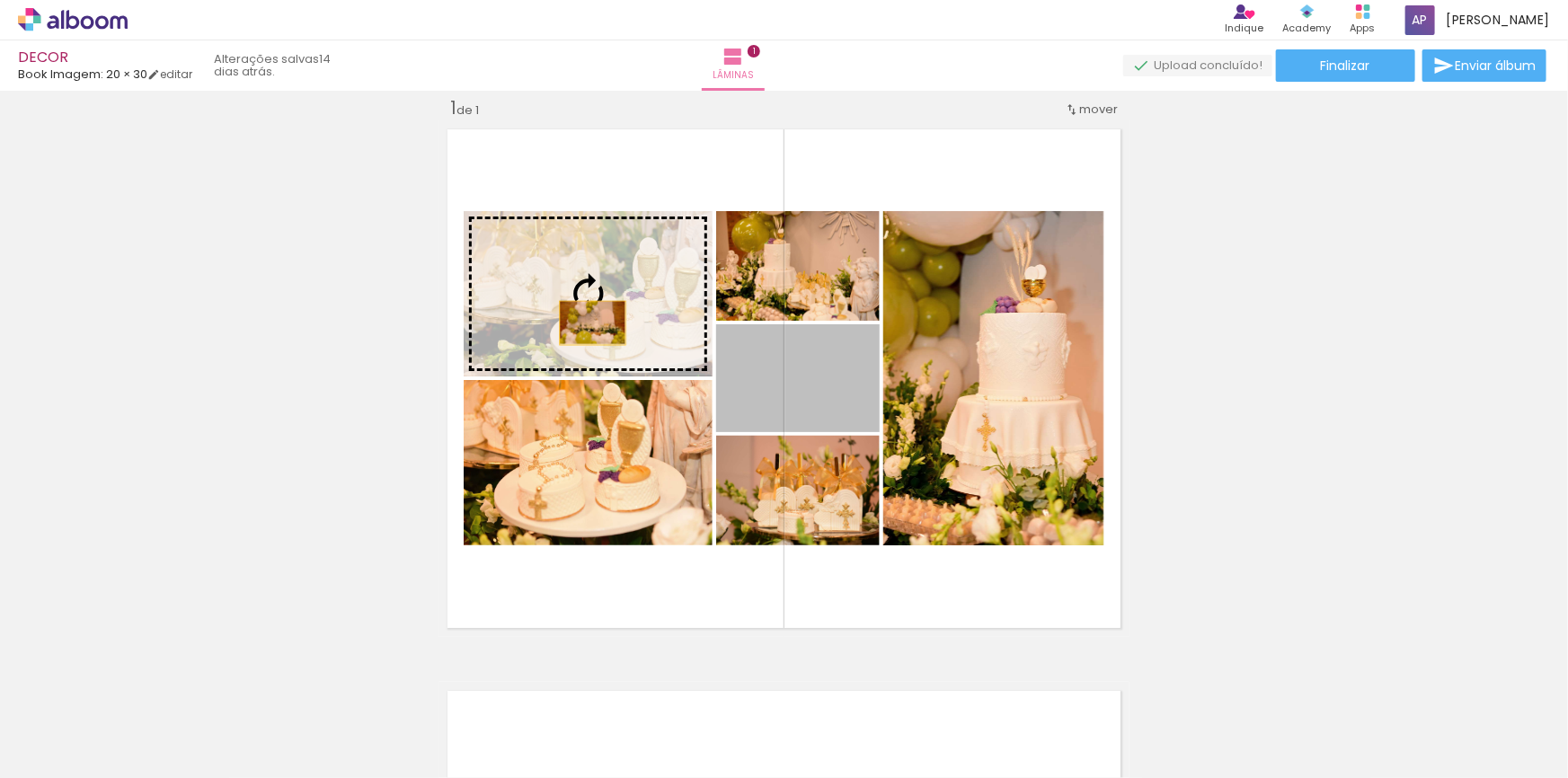
drag, startPoint x: 817, startPoint y: 390, endPoint x: 584, endPoint y: 323, distance: 242.4
click at [0, 0] on slot at bounding box center [0, 0] width 0 height 0
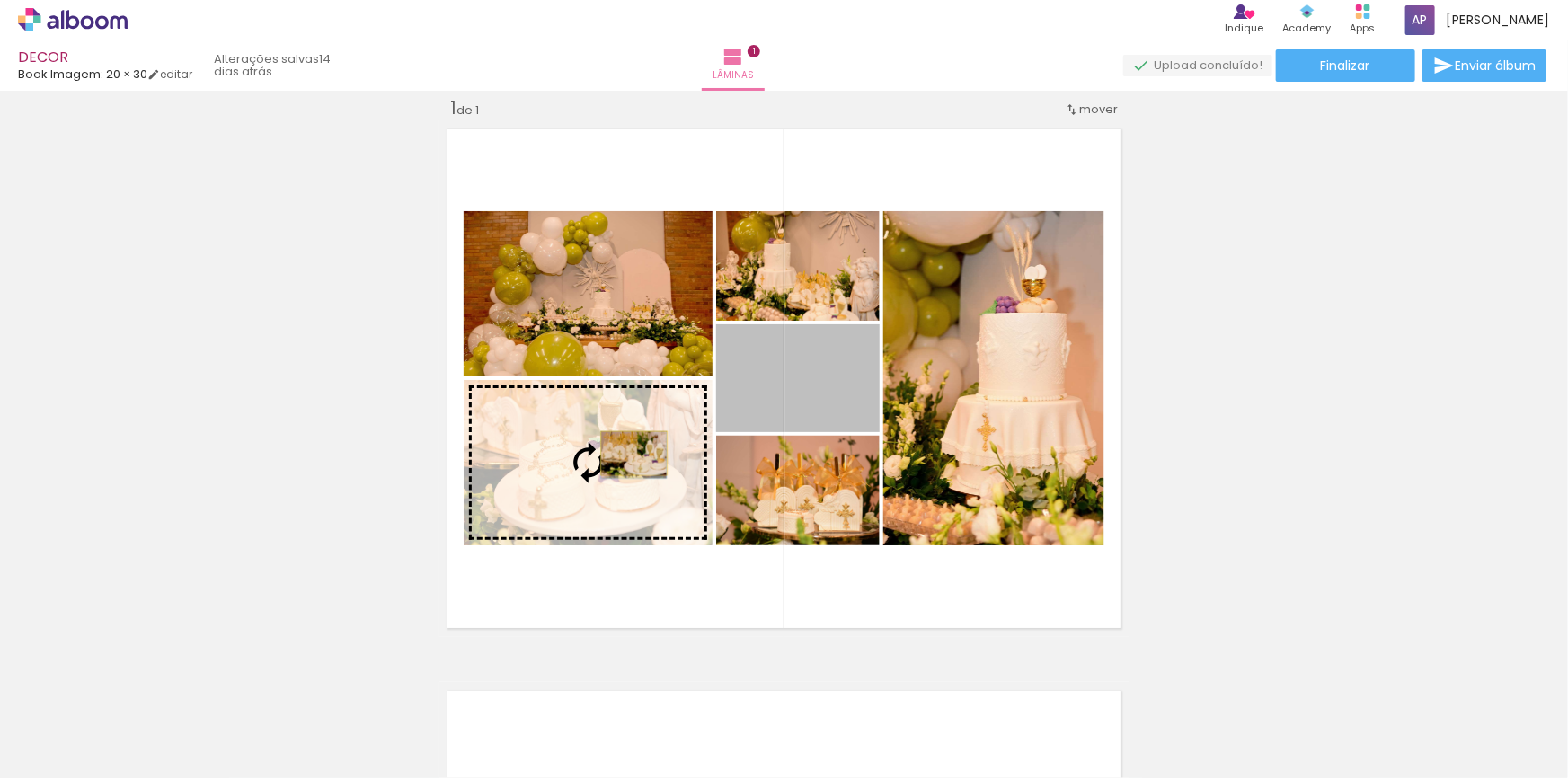
drag, startPoint x: 840, startPoint y: 403, endPoint x: 628, endPoint y: 453, distance: 217.8
click at [0, 0] on slot at bounding box center [0, 0] width 0 height 0
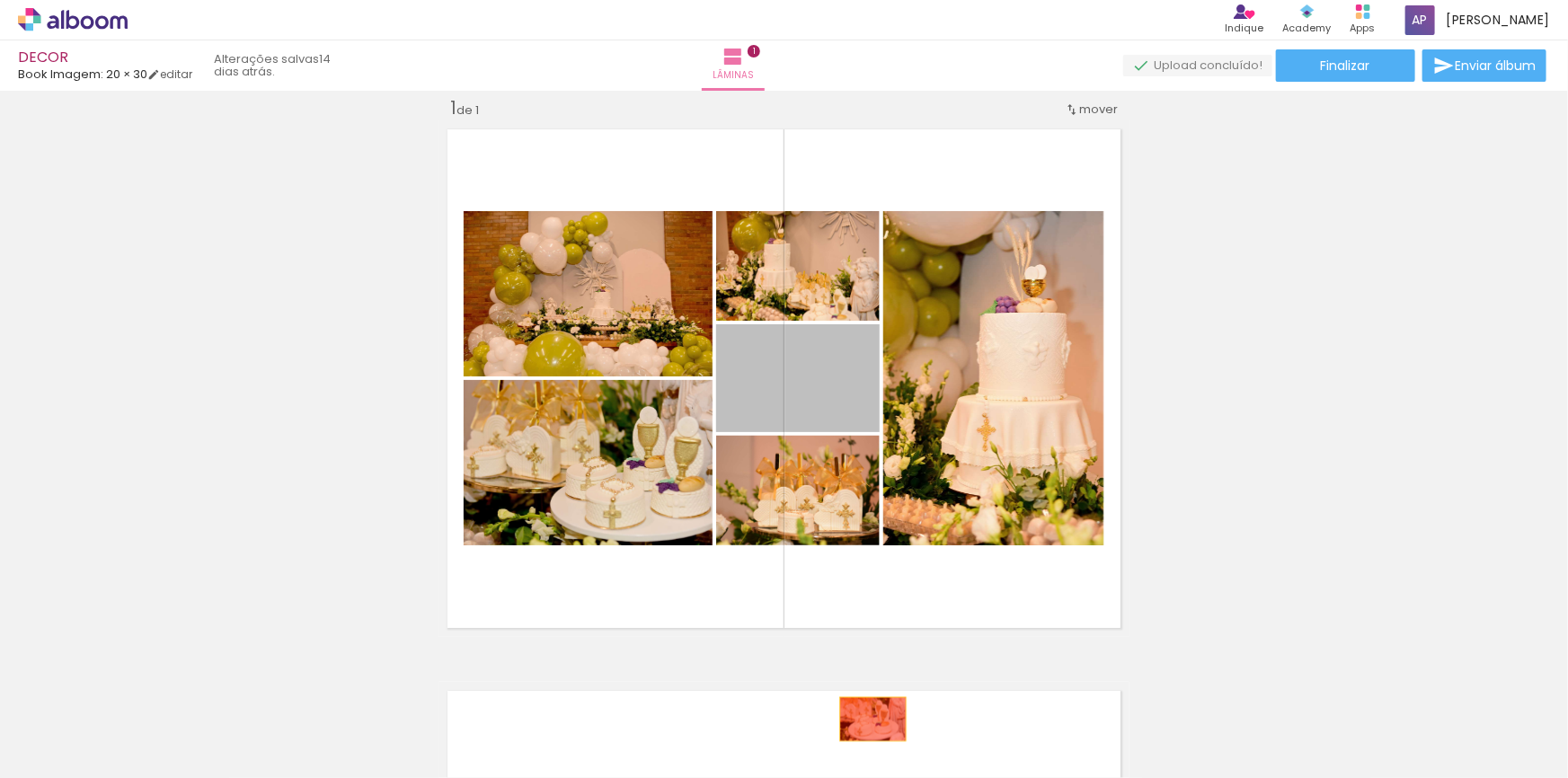
drag, startPoint x: 844, startPoint y: 401, endPoint x: 811, endPoint y: 711, distance: 311.8
click at [819, 735] on quentale-workspace at bounding box center [784, 389] width 1568 height 778
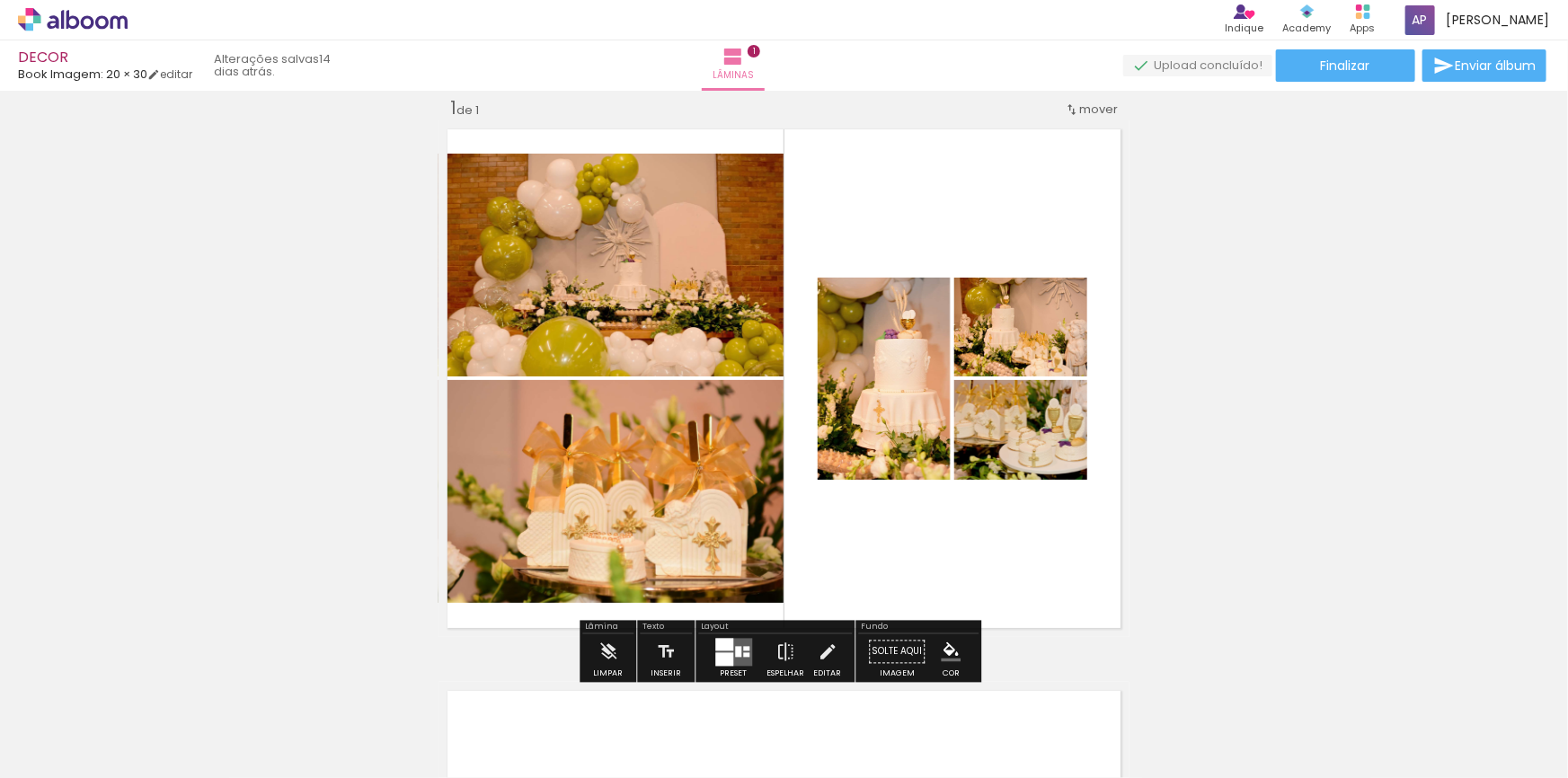
click at [150, 690] on iron-icon at bounding box center [140, 681] width 19 height 19
click at [715, 650] on quentale-layouter at bounding box center [734, 651] width 37 height 27
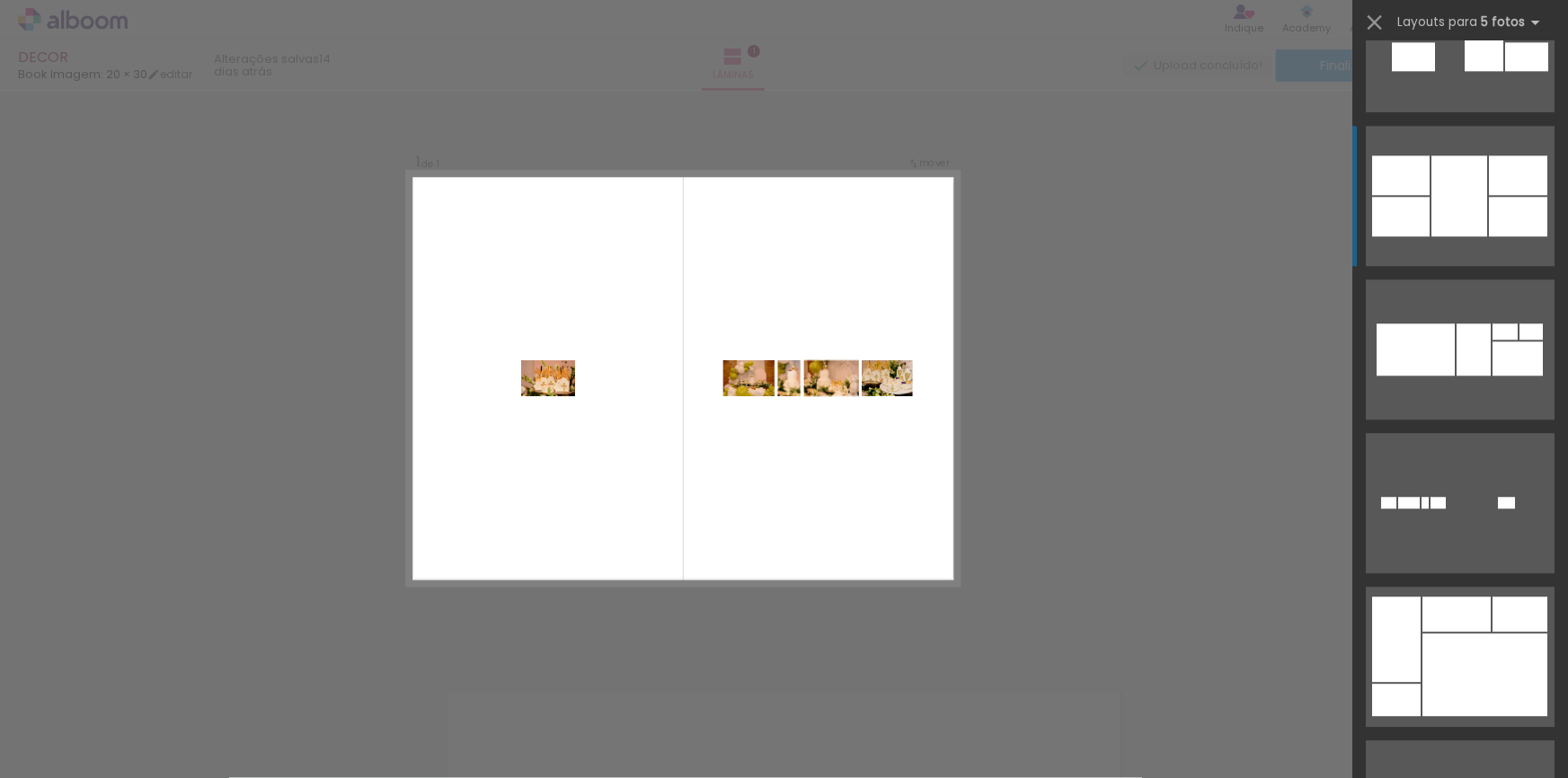
scroll to position [9395, 0]
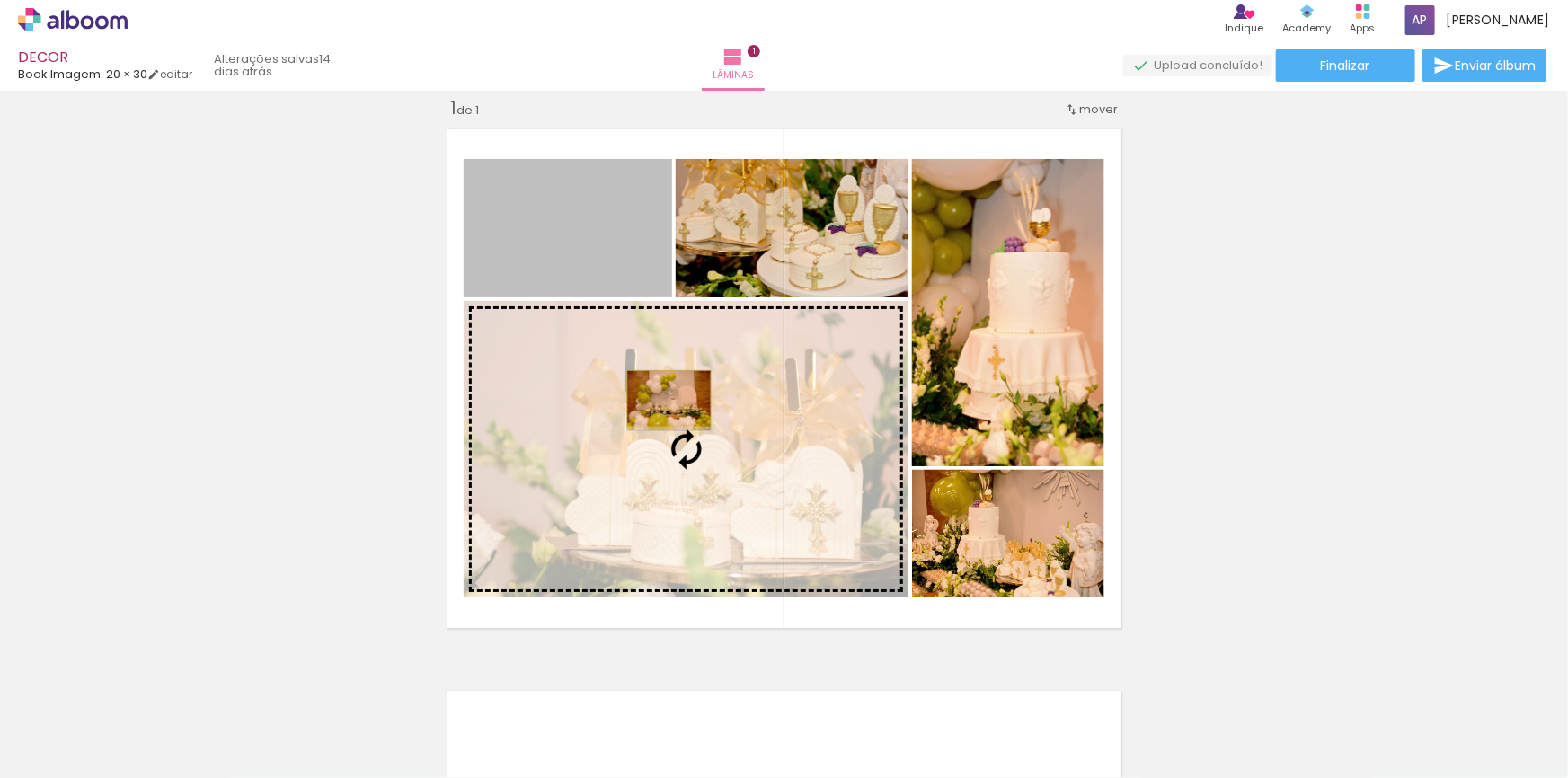
drag, startPoint x: 581, startPoint y: 247, endPoint x: 667, endPoint y: 399, distance: 174.6
click at [0, 0] on slot at bounding box center [0, 0] width 0 height 0
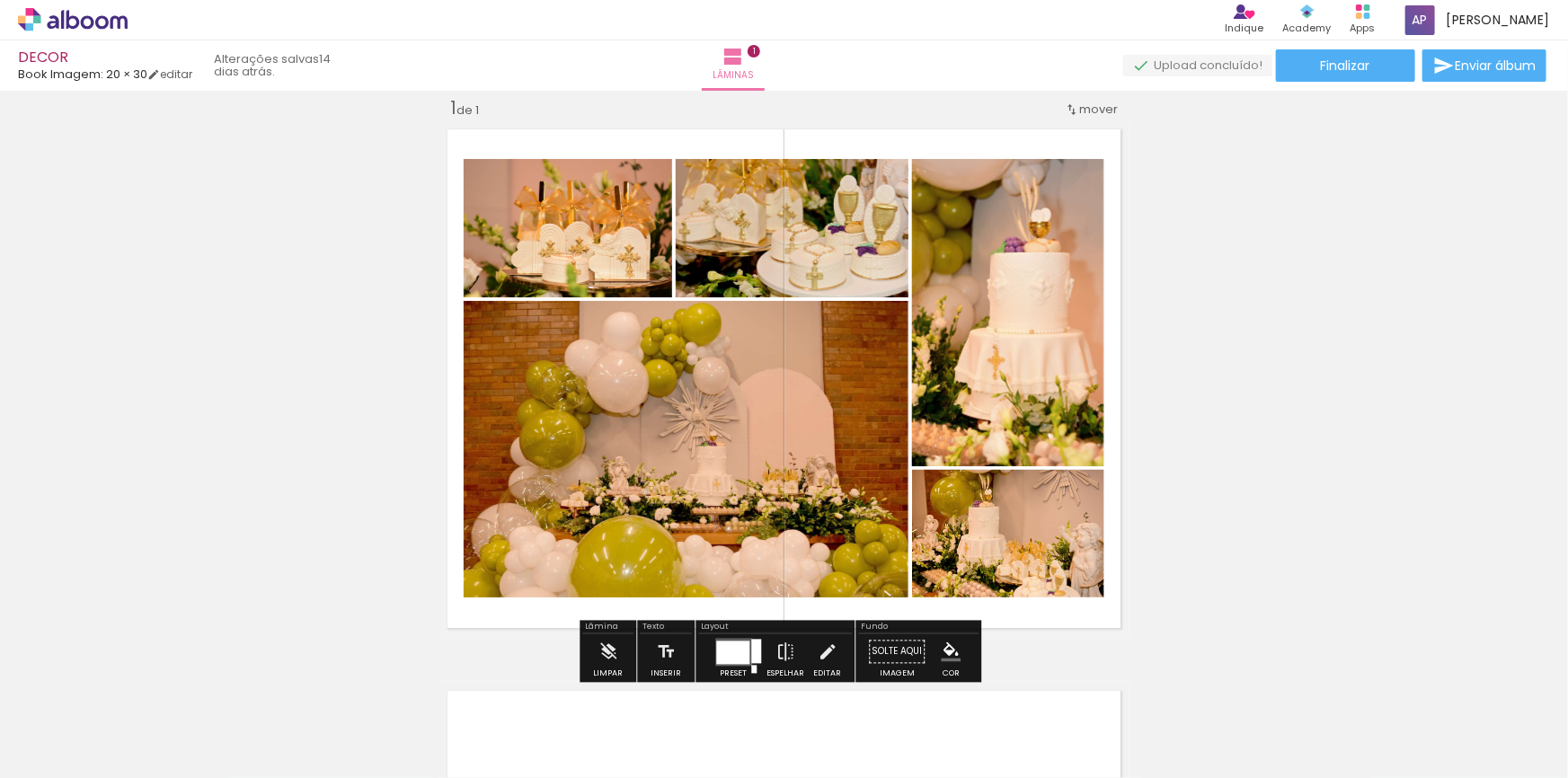
click at [700, 432] on quentale-photo at bounding box center [686, 449] width 444 height 296
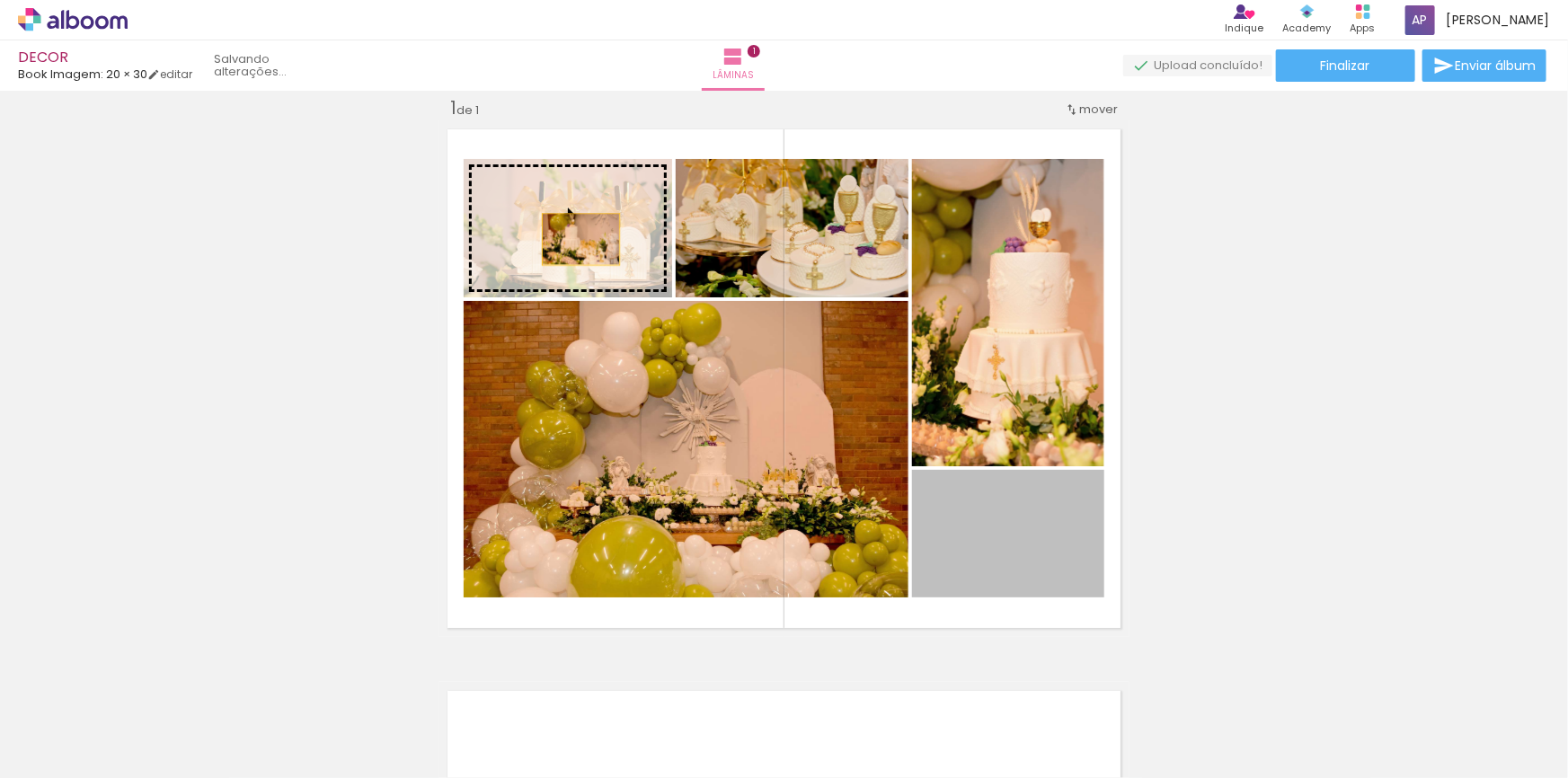
drag, startPoint x: 997, startPoint y: 554, endPoint x: 575, endPoint y: 239, distance: 526.6
click at [0, 0] on slot at bounding box center [0, 0] width 0 height 0
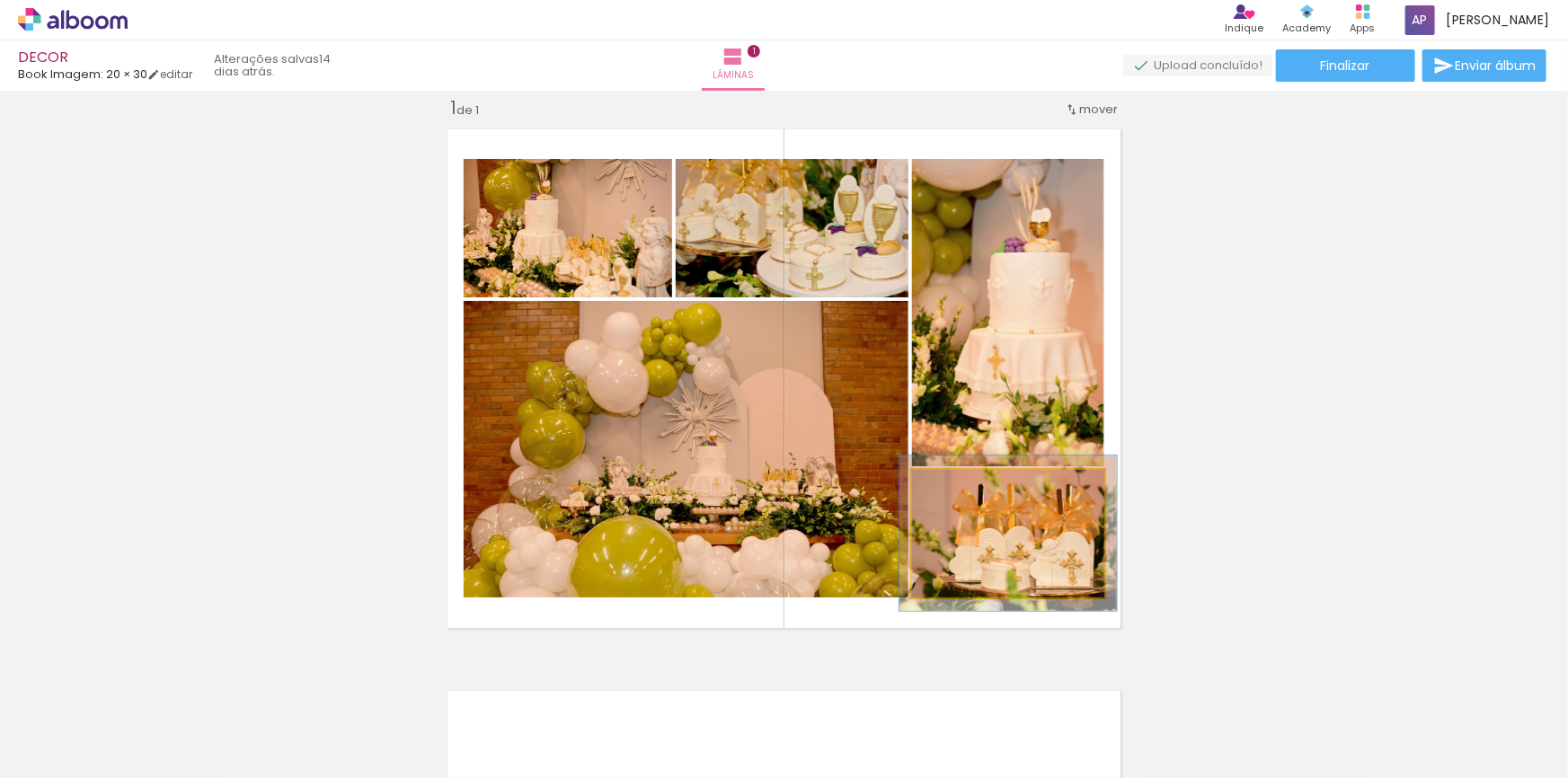
type paper-slider "114"
click at [962, 494] on div at bounding box center [962, 489] width 28 height 28
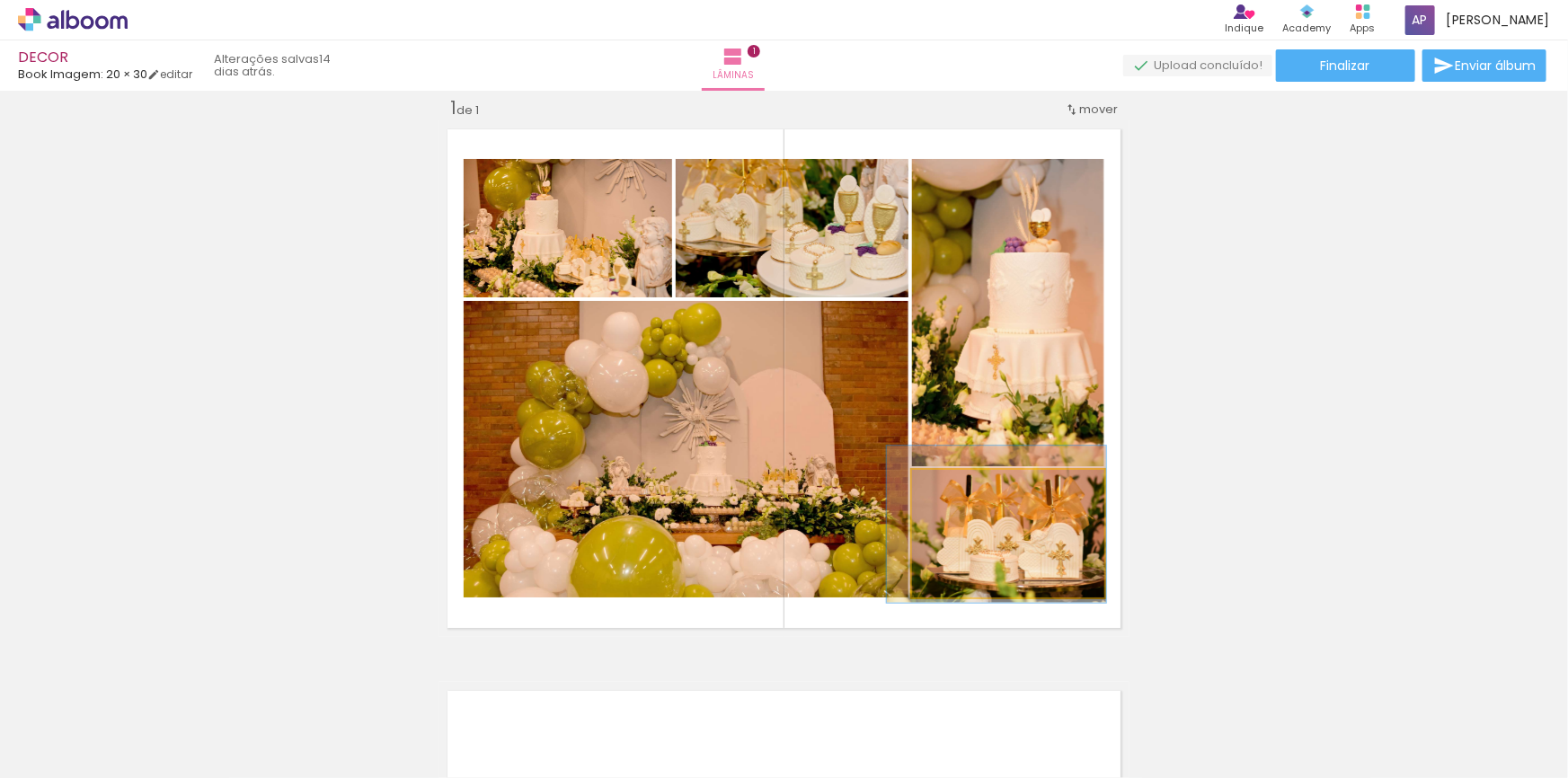
drag, startPoint x: 1007, startPoint y: 525, endPoint x: 995, endPoint y: 516, distance: 15.0
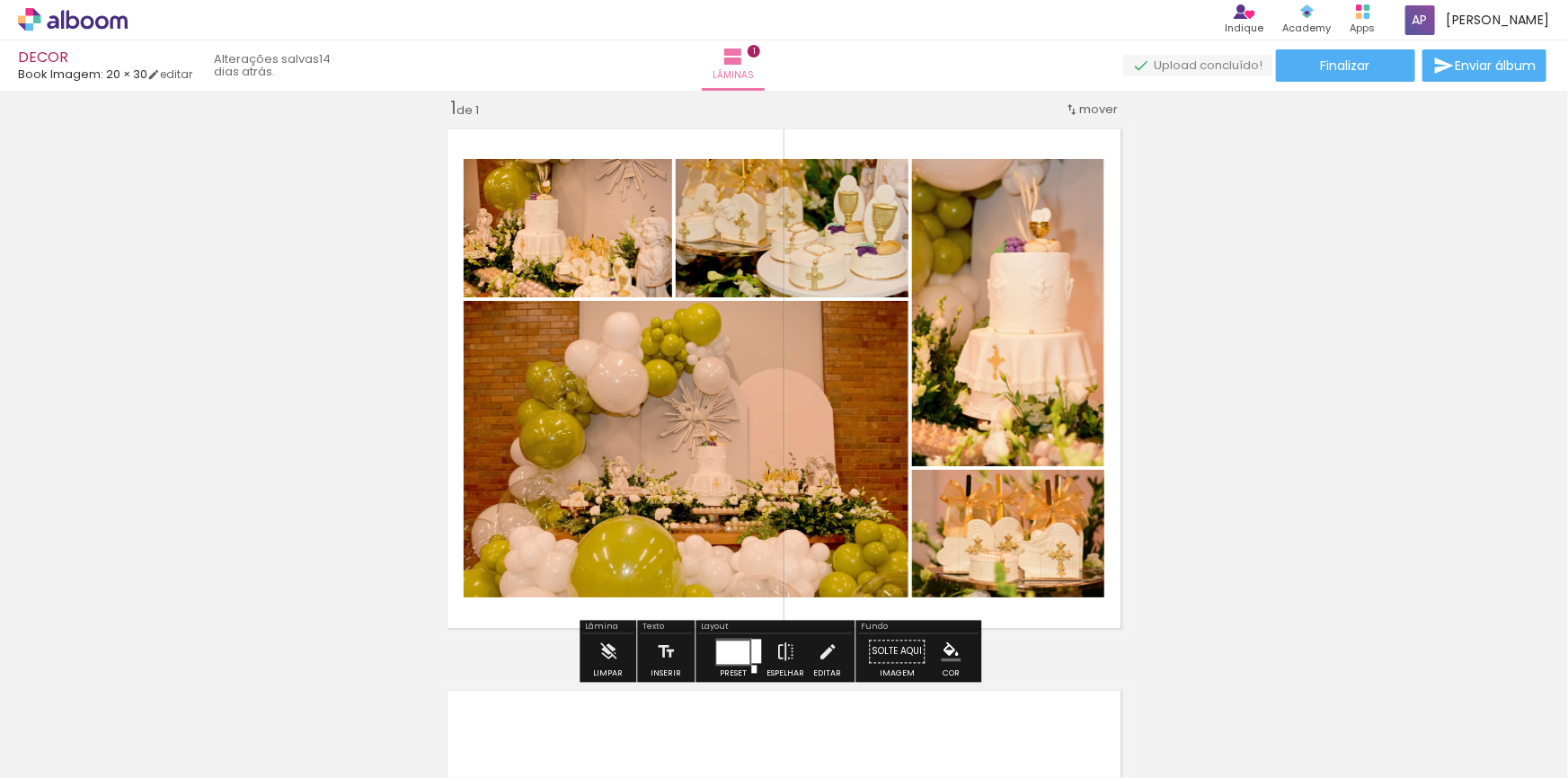
click at [607, 248] on quentale-photo at bounding box center [568, 228] width 209 height 138
click at [1341, 70] on span "Finalizar" at bounding box center [1346, 65] width 49 height 13
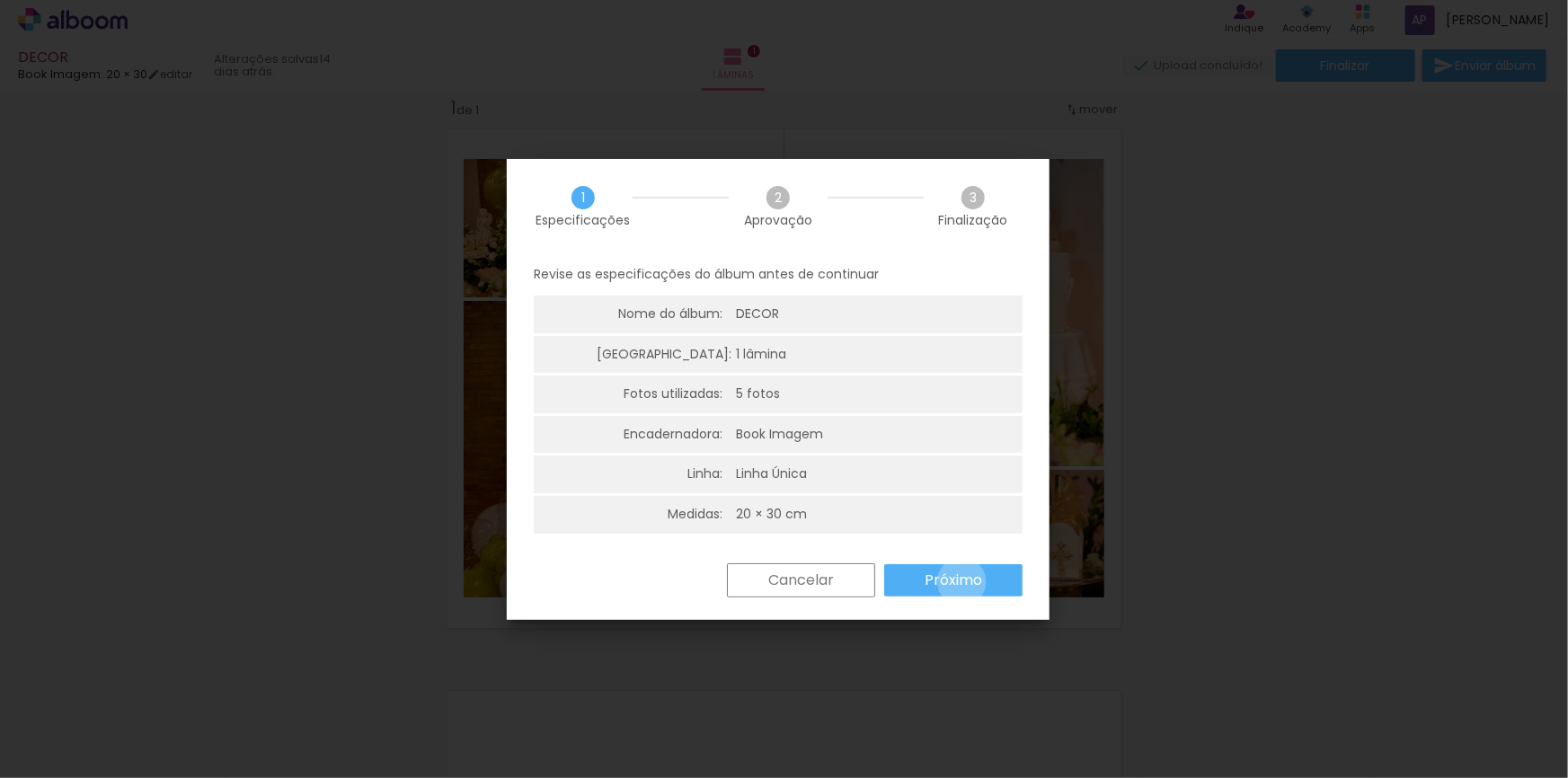
click at [0, 0] on slot "Próximo" at bounding box center [0, 0] width 0 height 0
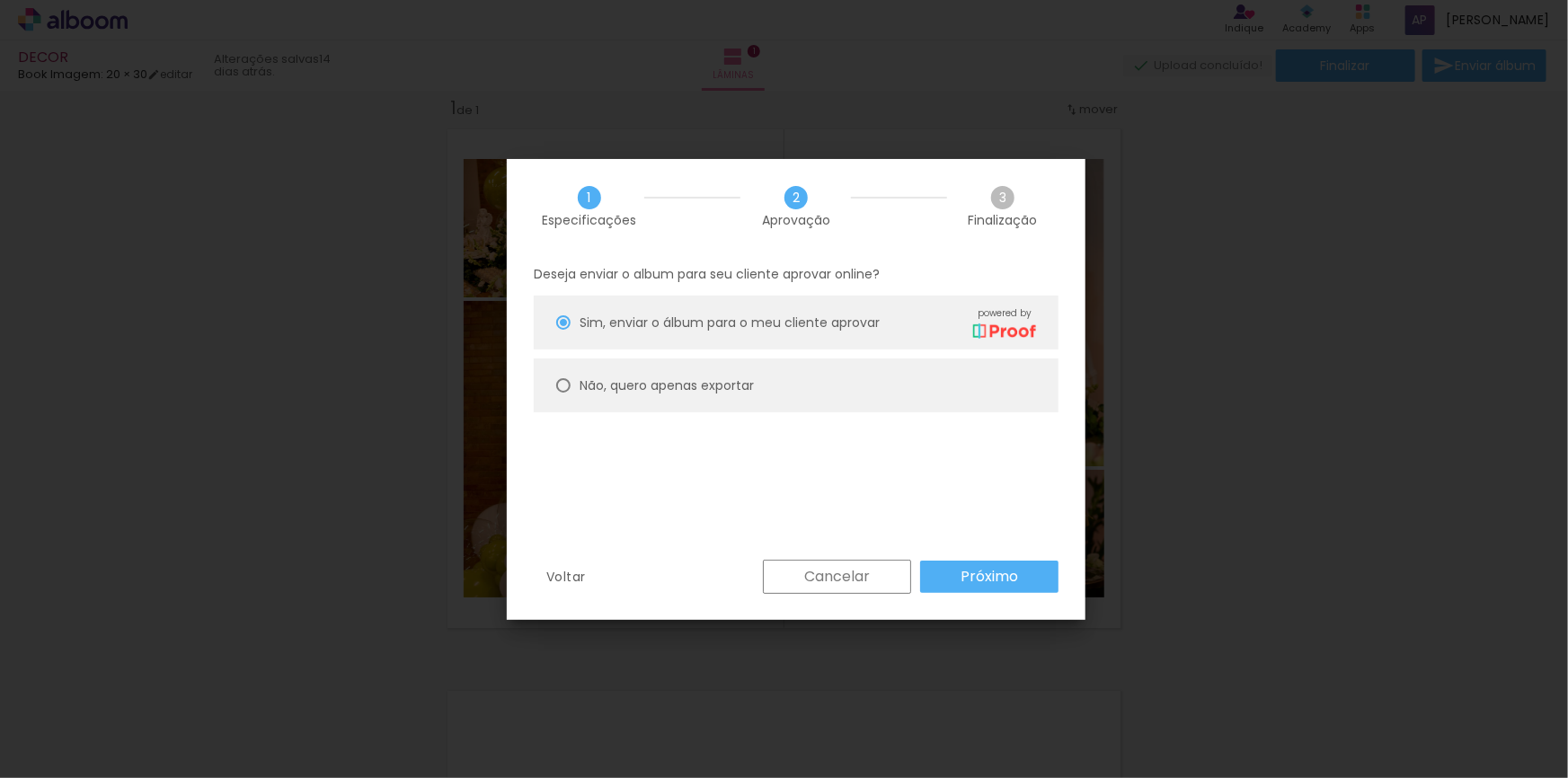
click at [666, 337] on div "Não, quero apenas exportar" at bounding box center [808, 322] width 456 height 31
type paper-radio-button "on"
click at [998, 595] on div "Voltar Cancelar Próximo" at bounding box center [797, 591] width 579 height 61
click at [0, 0] on slot "Próximo" at bounding box center [0, 0] width 0 height 0
type input "Alta, 300 DPI"
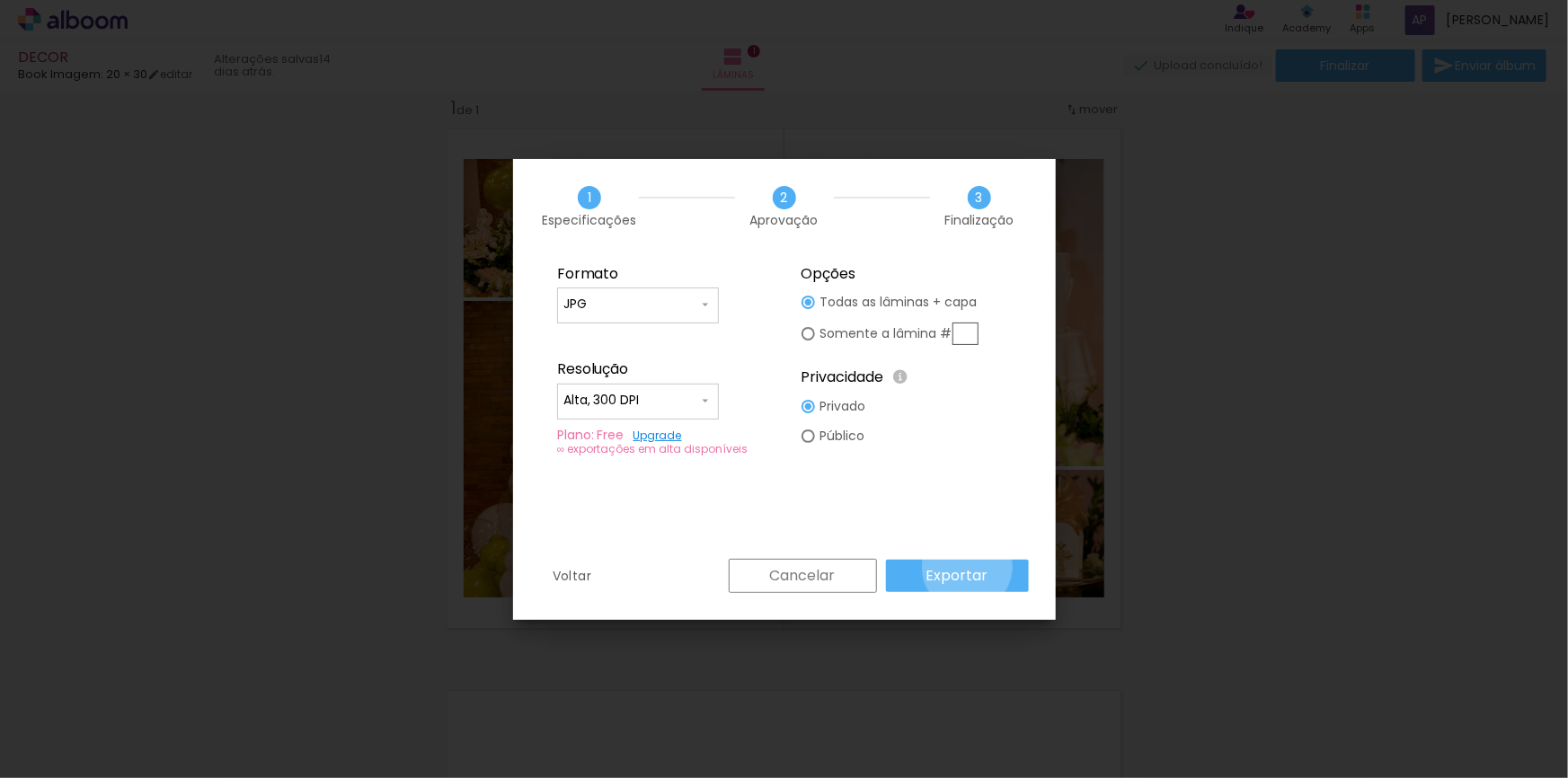
click at [0, 0] on slot "Exportar" at bounding box center [0, 0] width 0 height 0
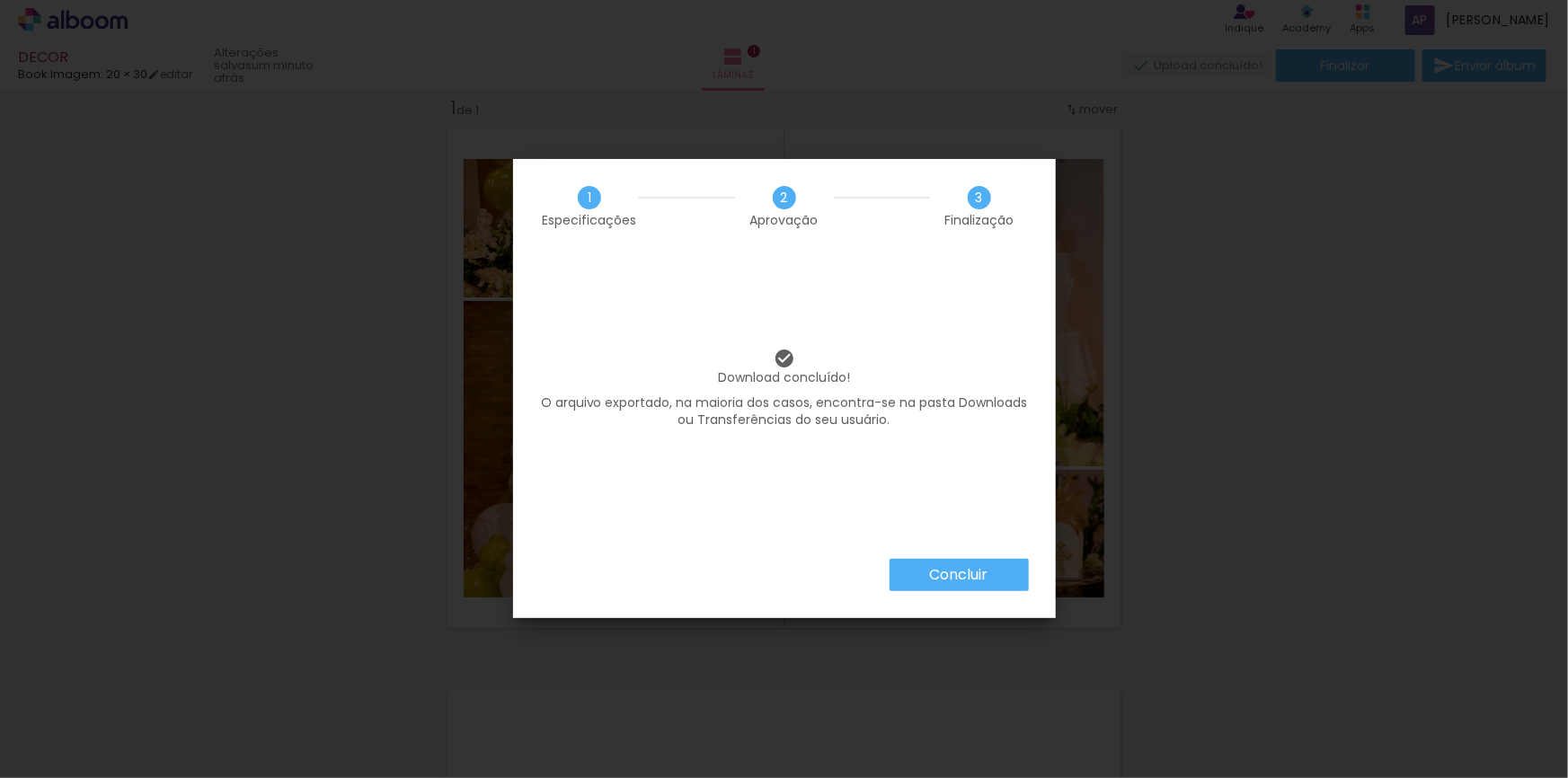
click at [0, 0] on slot "Concluir" at bounding box center [0, 0] width 0 height 0
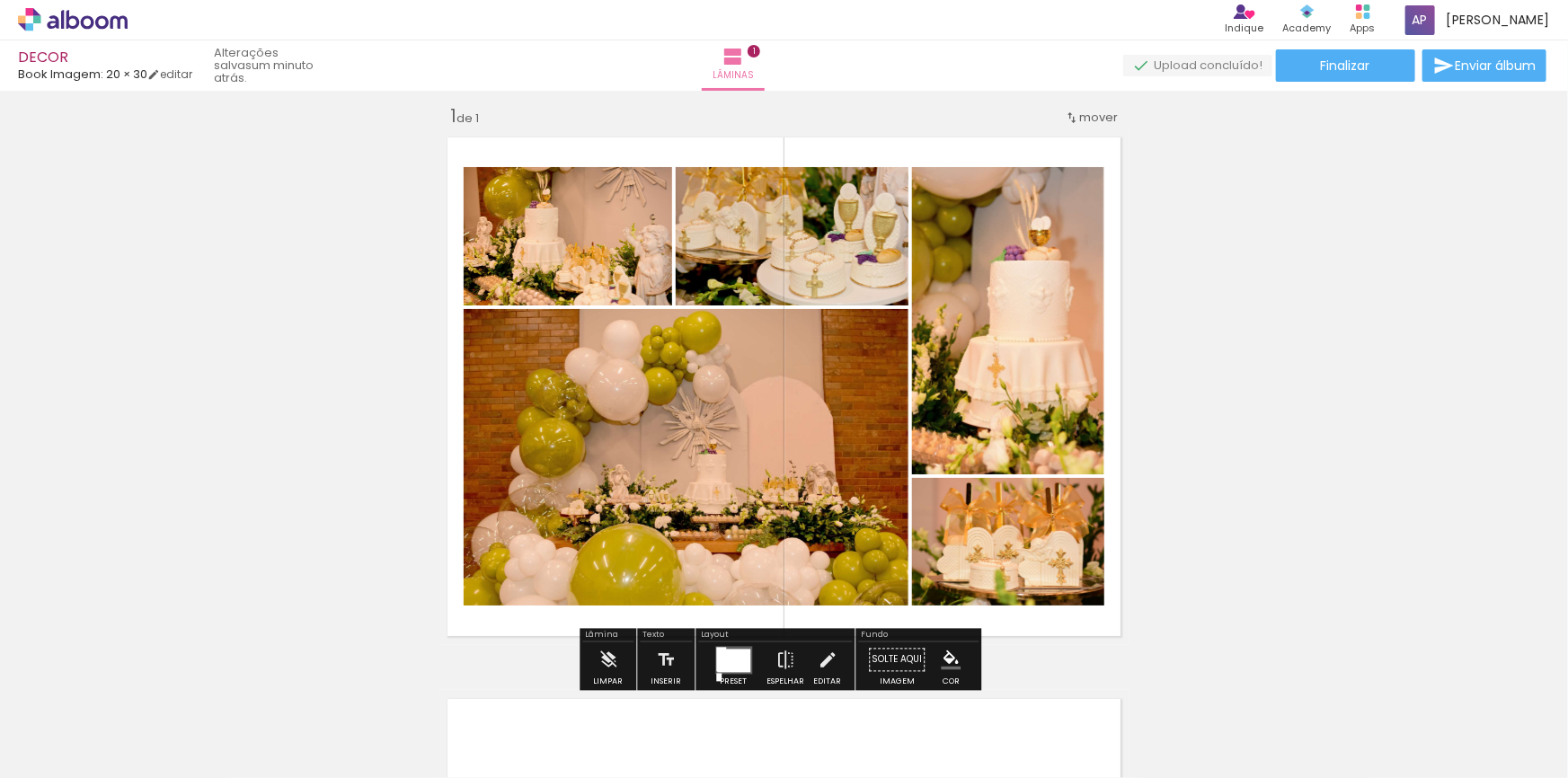
scroll to position [0, 0]
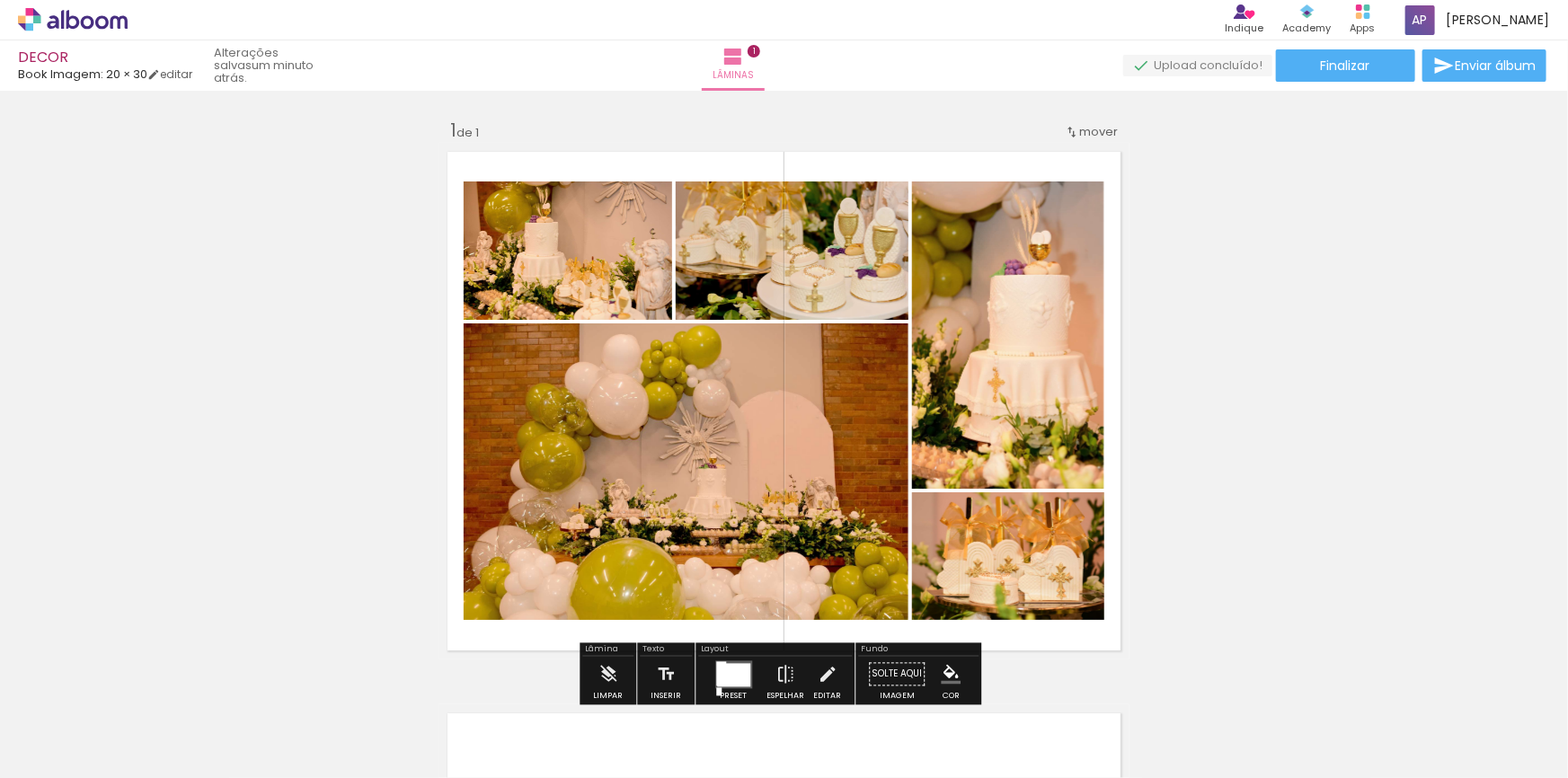
click at [79, 8] on icon at bounding box center [73, 20] width 110 height 24
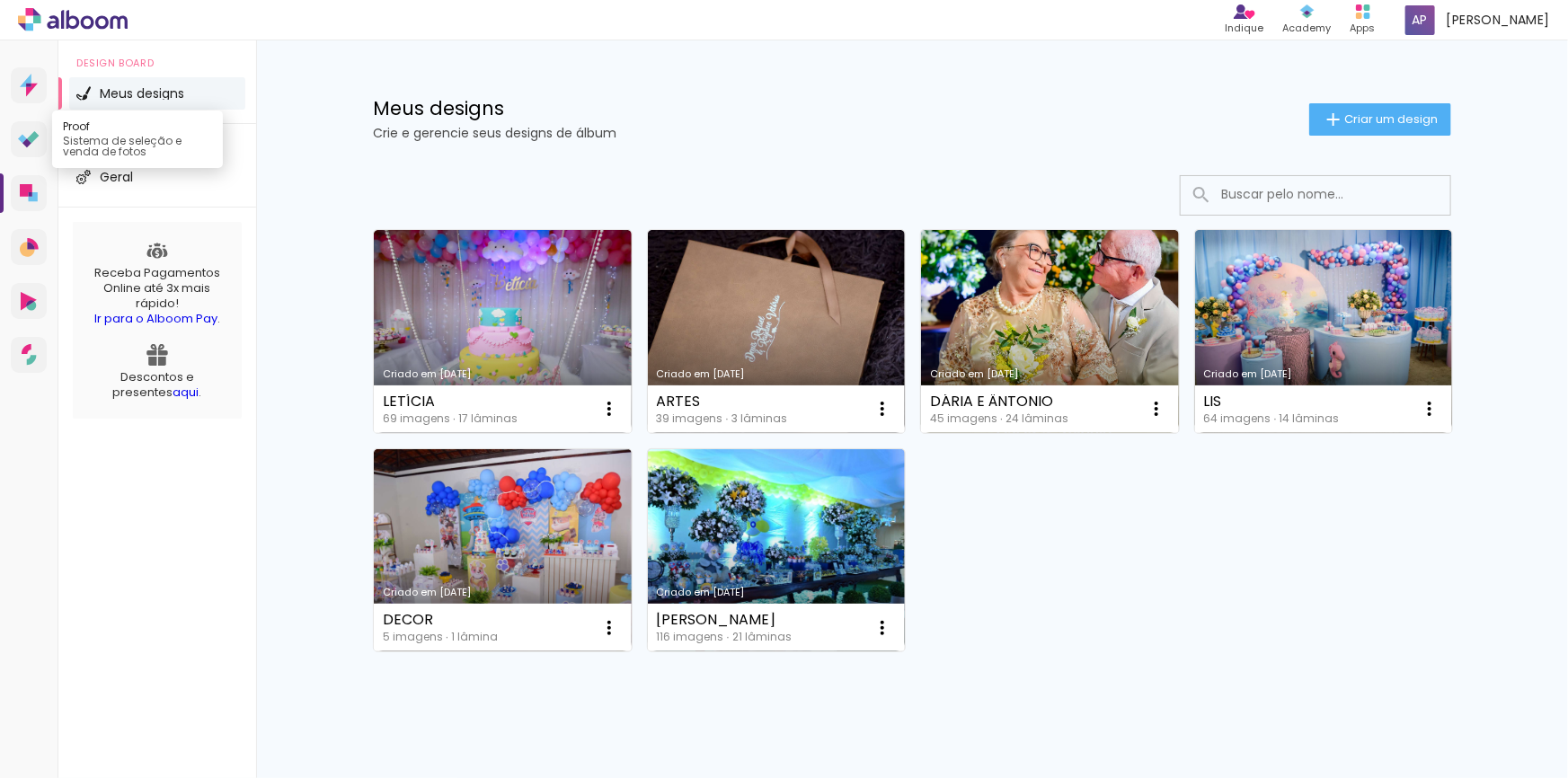
click at [32, 134] on icon at bounding box center [32, 137] width 12 height 12
